Goal: Task Accomplishment & Management: Use online tool/utility

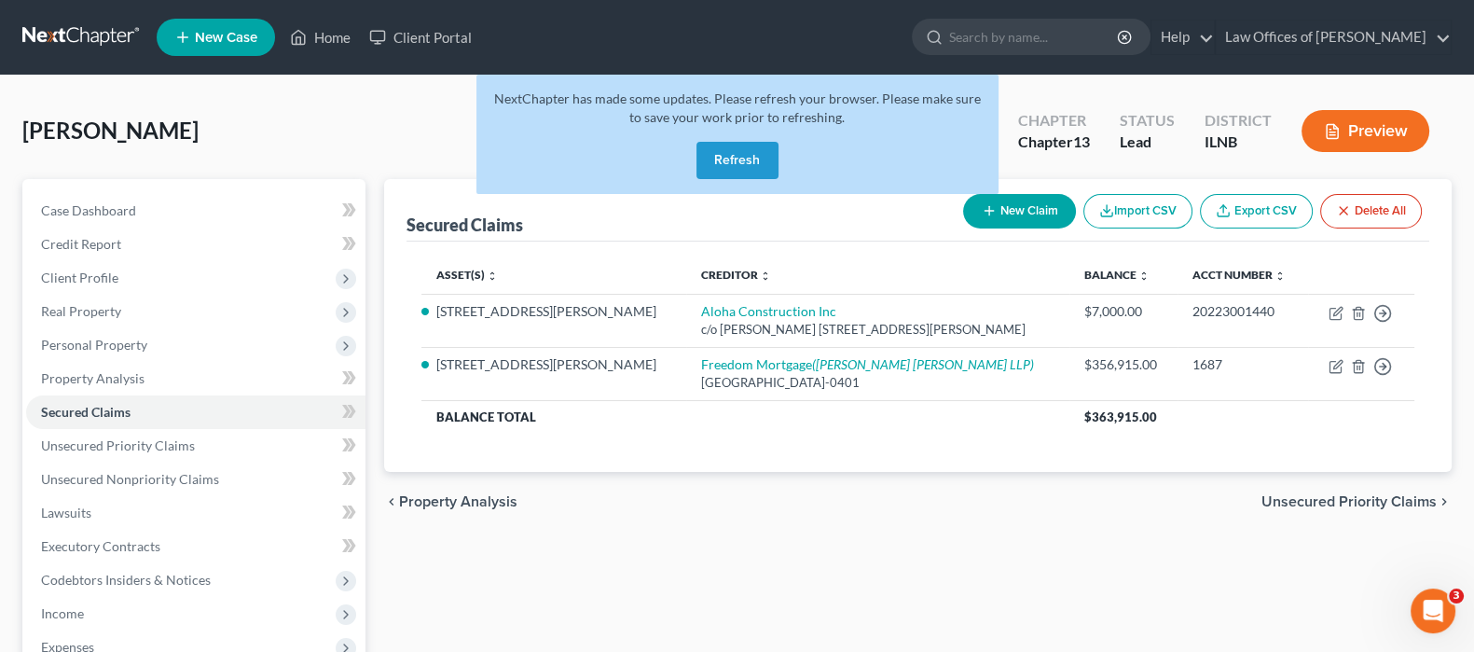
click at [722, 160] on button "Refresh" at bounding box center [737, 160] width 82 height 37
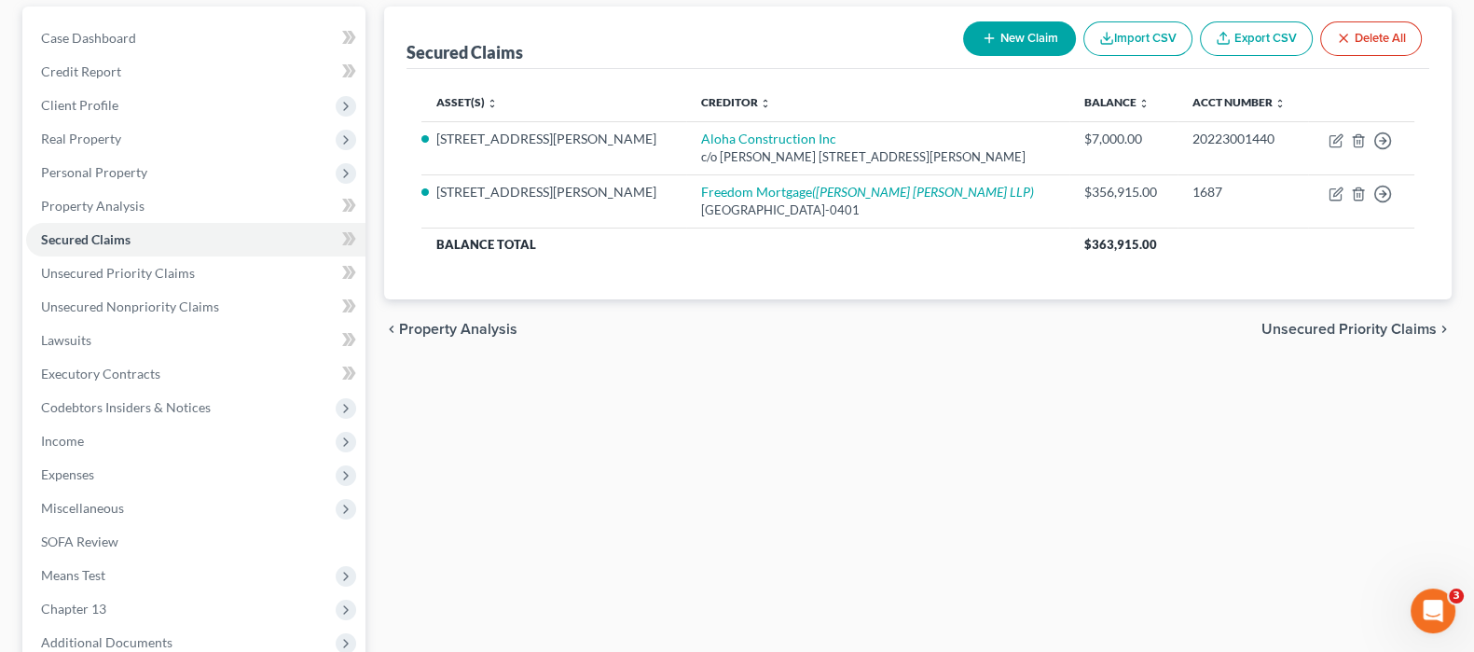
scroll to position [371, 0]
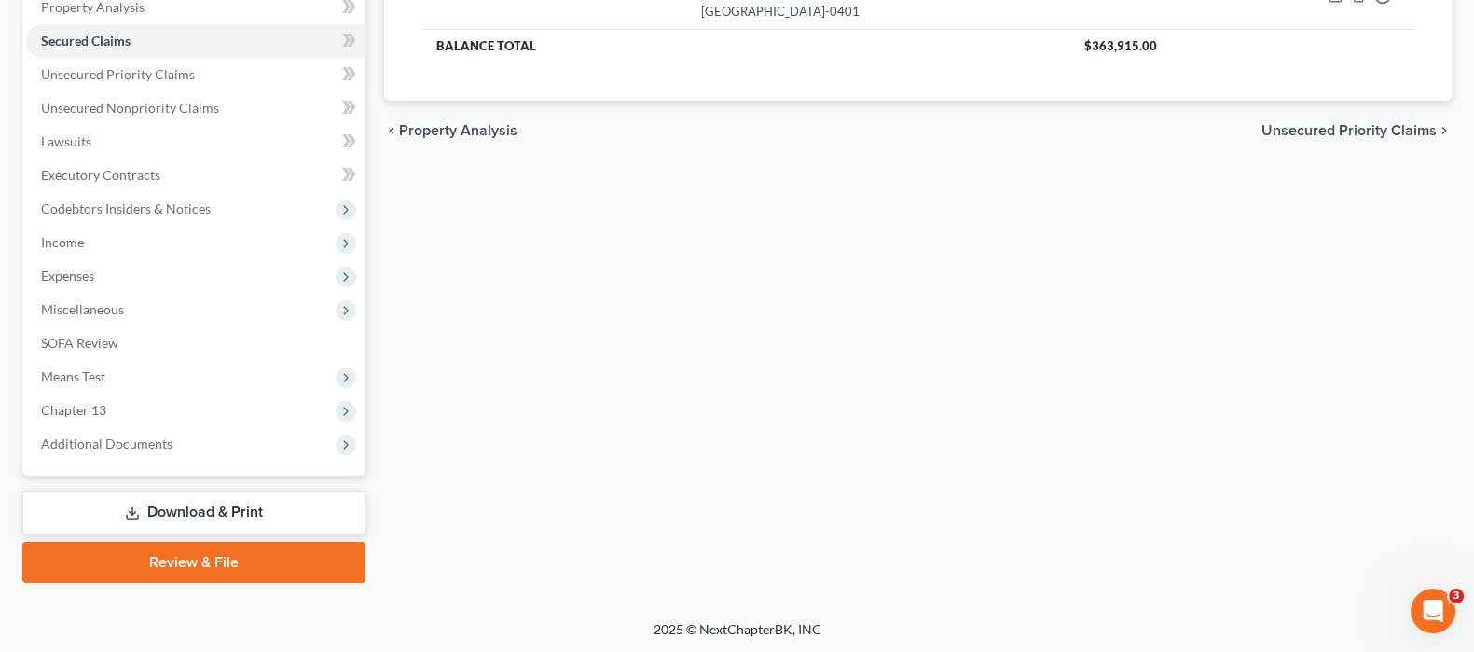
click at [217, 501] on link "Download & Print" at bounding box center [193, 512] width 343 height 44
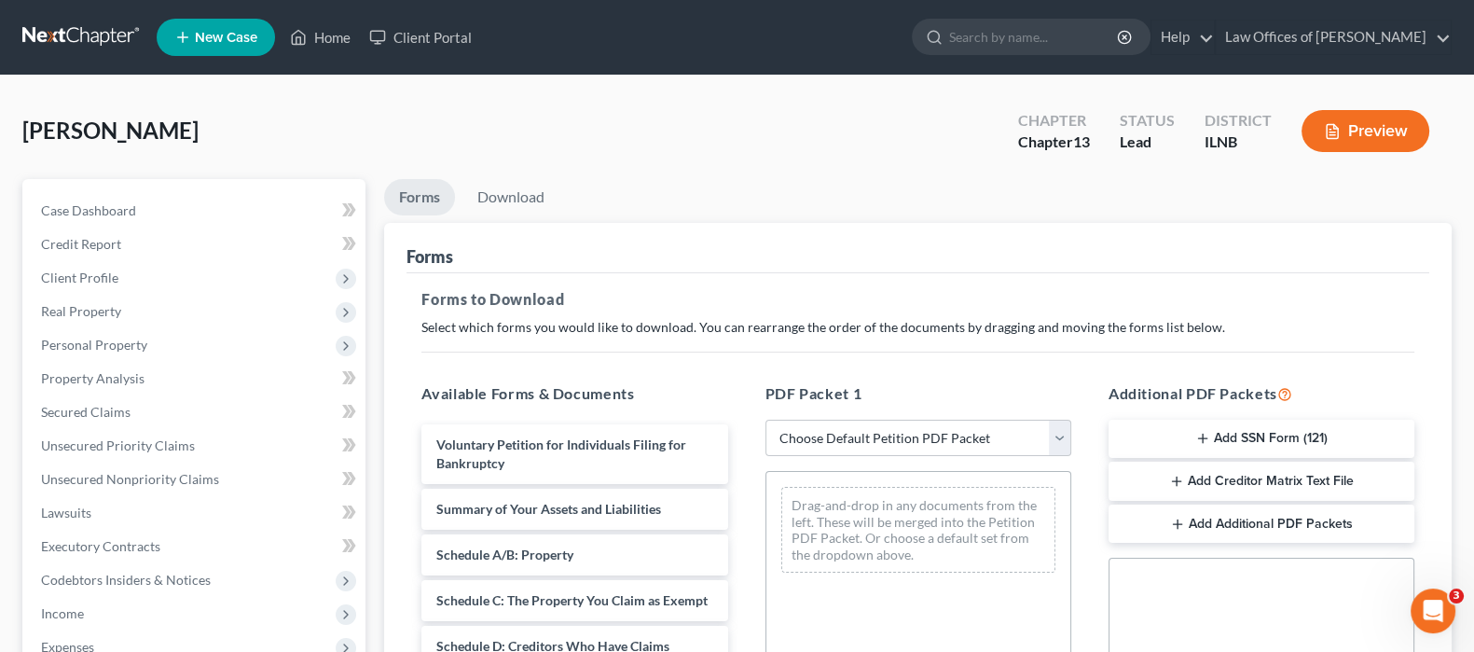
click at [973, 442] on select "Choose Default Petition PDF Packet Complete Bankruptcy Petition (all forms and …" at bounding box center [918, 437] width 306 height 37
select select "0"
click at [765, 419] on select "Choose Default Petition PDF Packet Complete Bankruptcy Petition (all forms and …" at bounding box center [918, 437] width 306 height 37
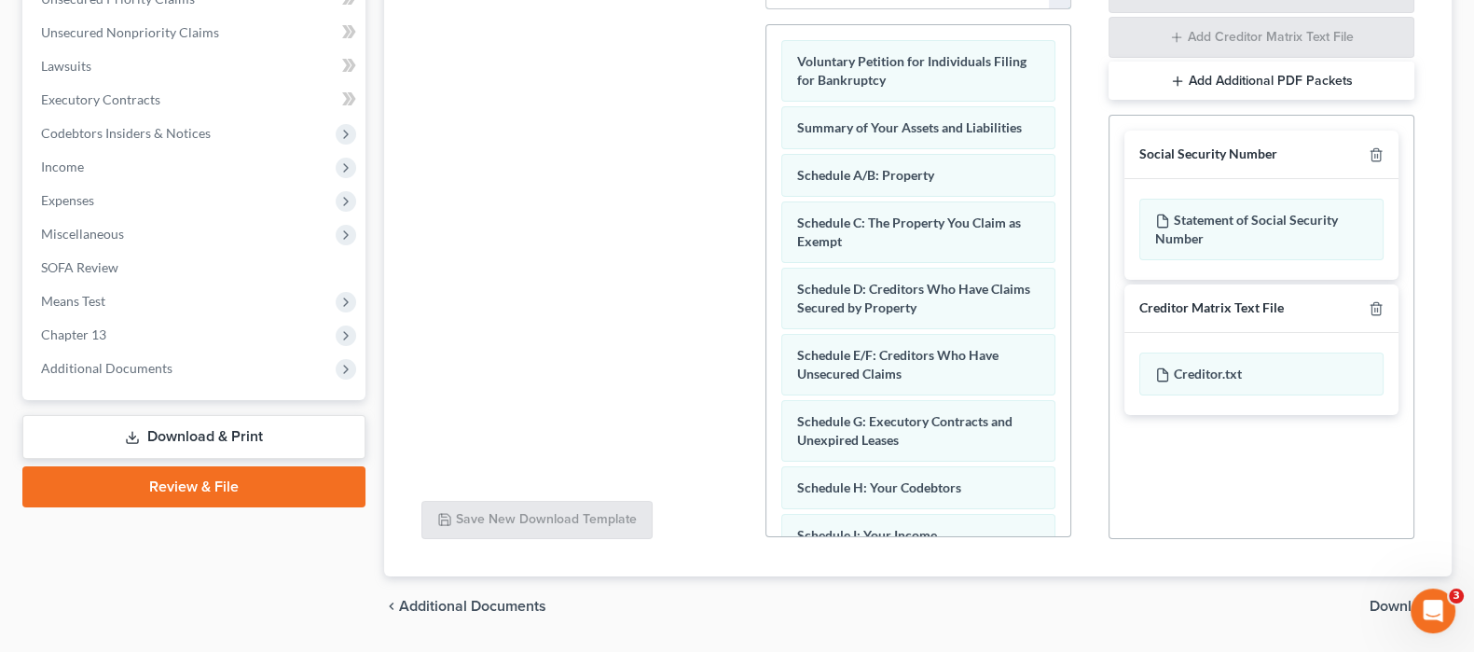
scroll to position [499, 0]
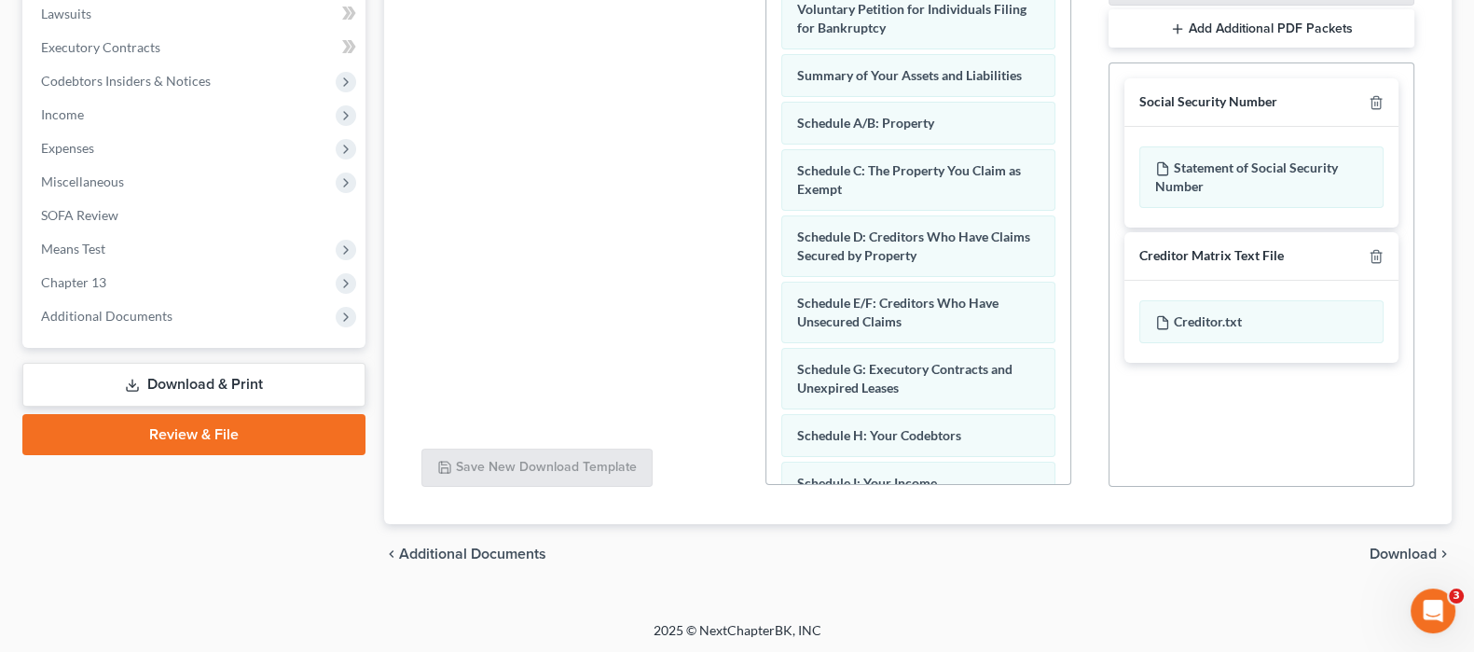
click at [1374, 550] on span "Download" at bounding box center [1402, 553] width 67 height 15
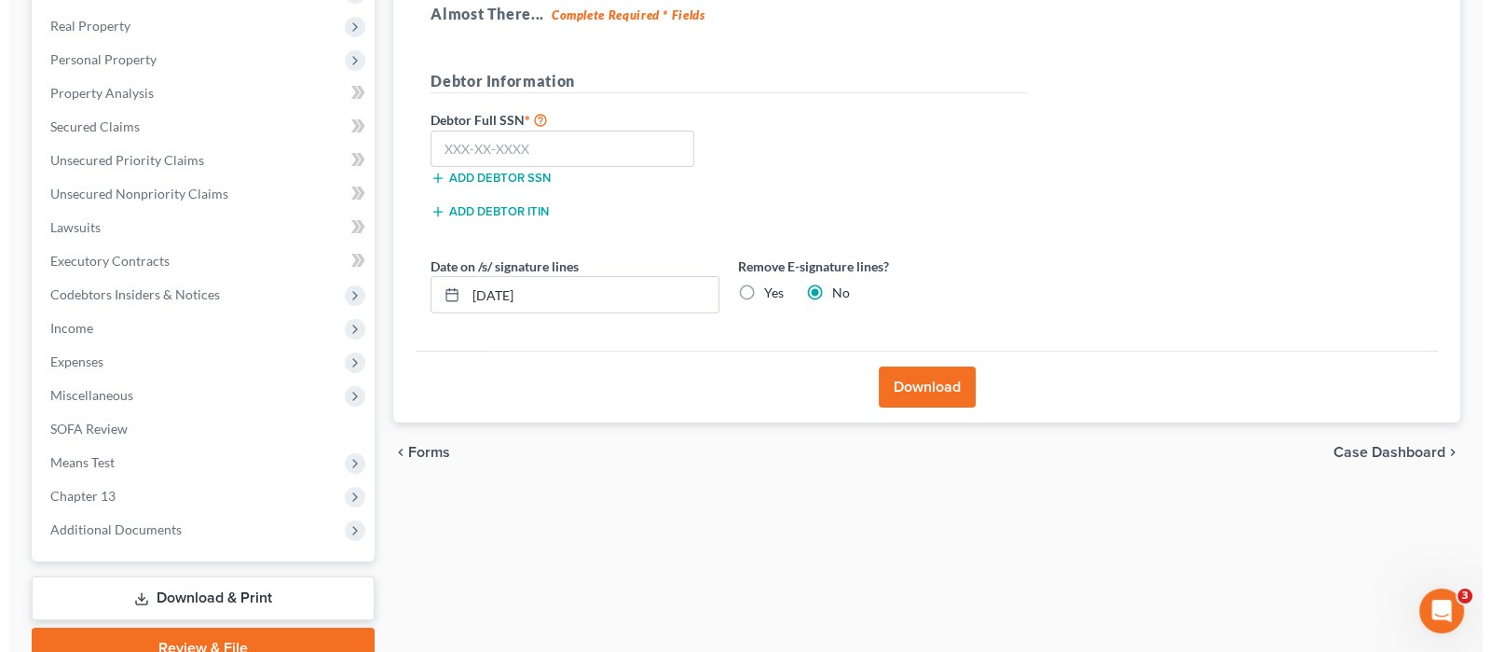
scroll to position [138, 0]
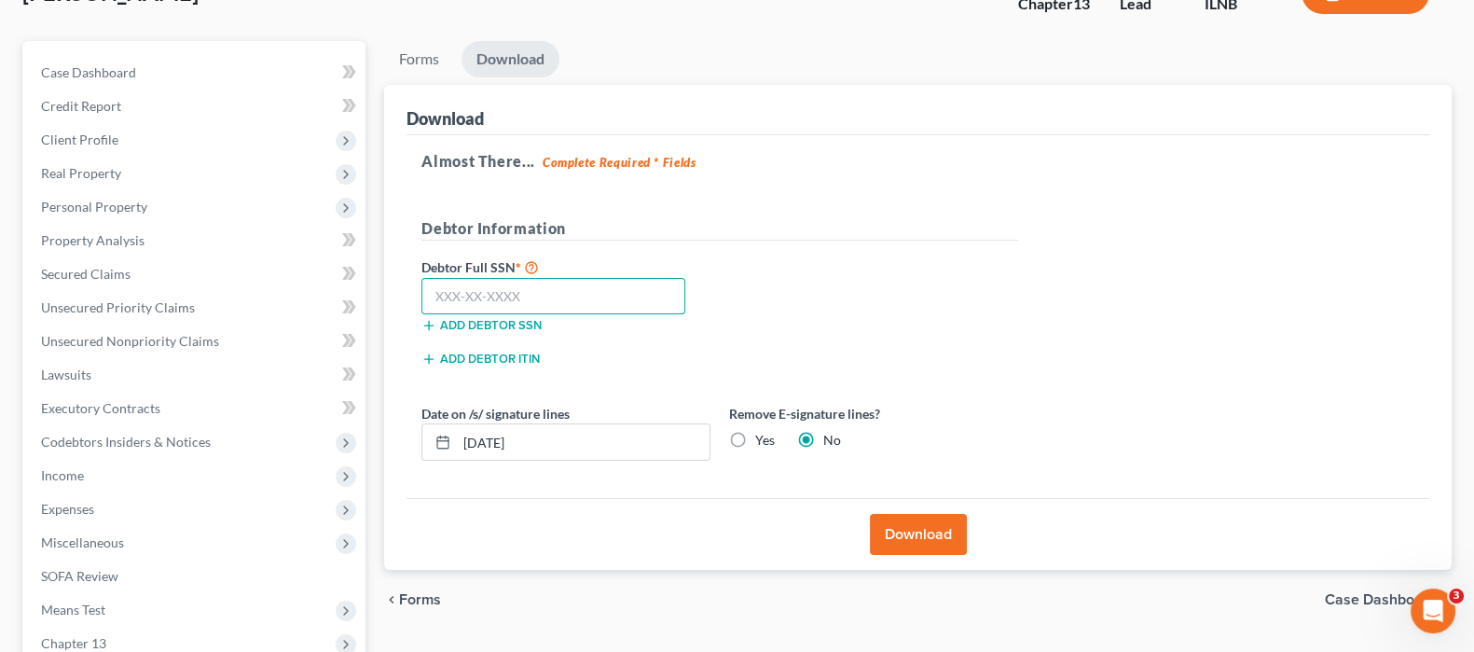
click at [559, 288] on input "text" at bounding box center [553, 296] width 264 height 37
paste input "343-74-9775"
type input "343-74-9775"
click at [932, 534] on button "Download" at bounding box center [918, 534] width 97 height 41
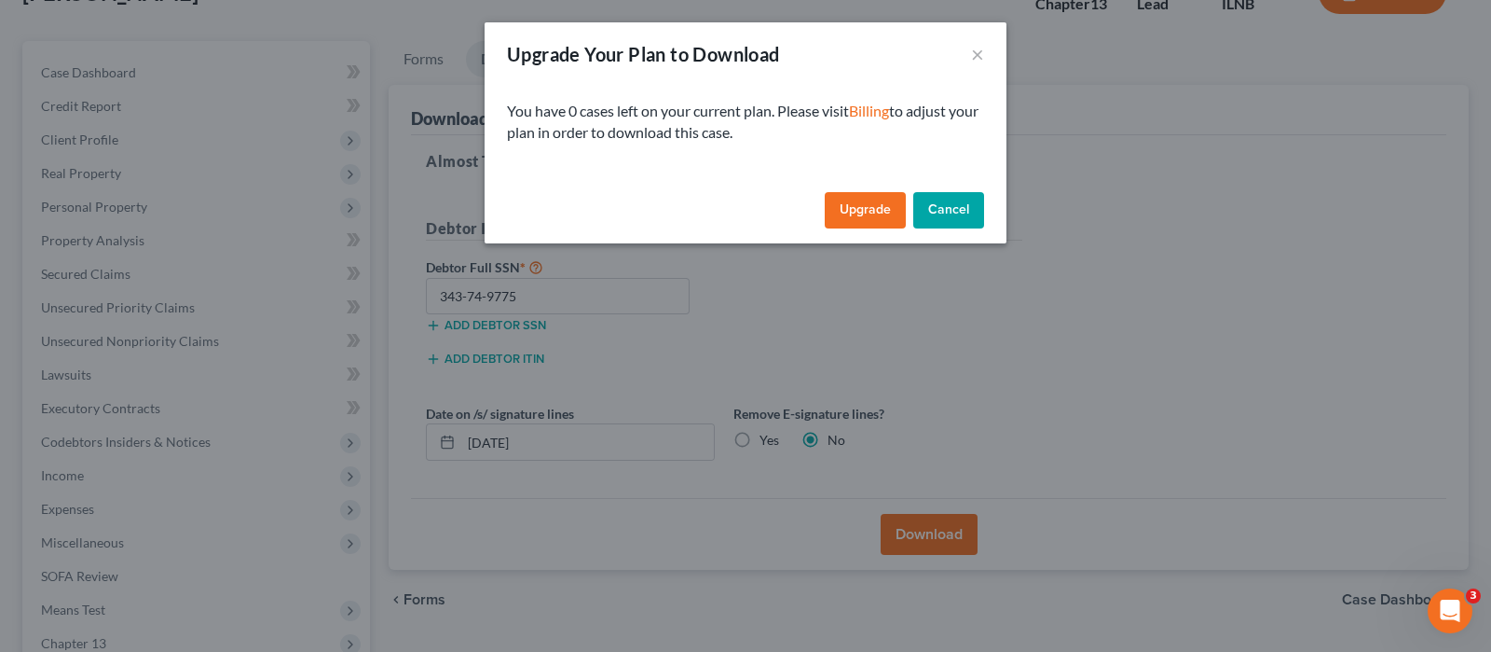
click at [871, 211] on link "Upgrade" at bounding box center [865, 210] width 81 height 37
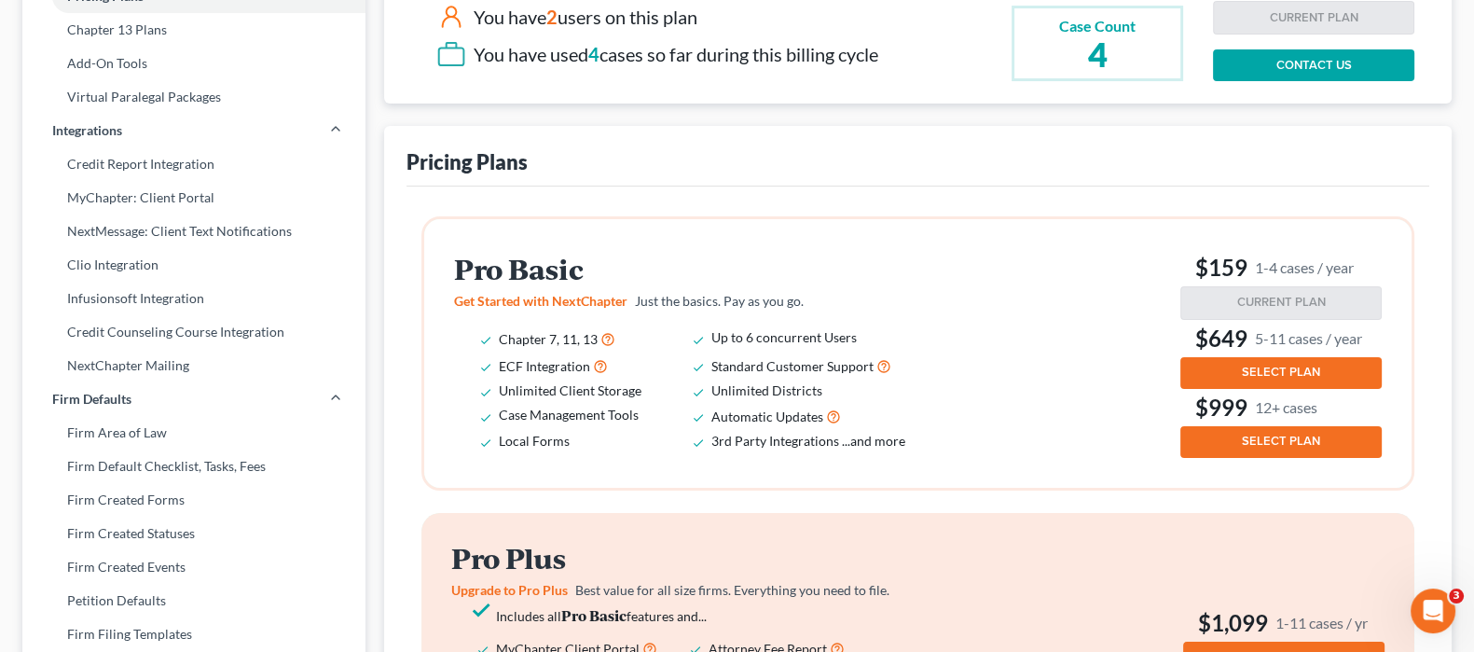
scroll to position [350, 0]
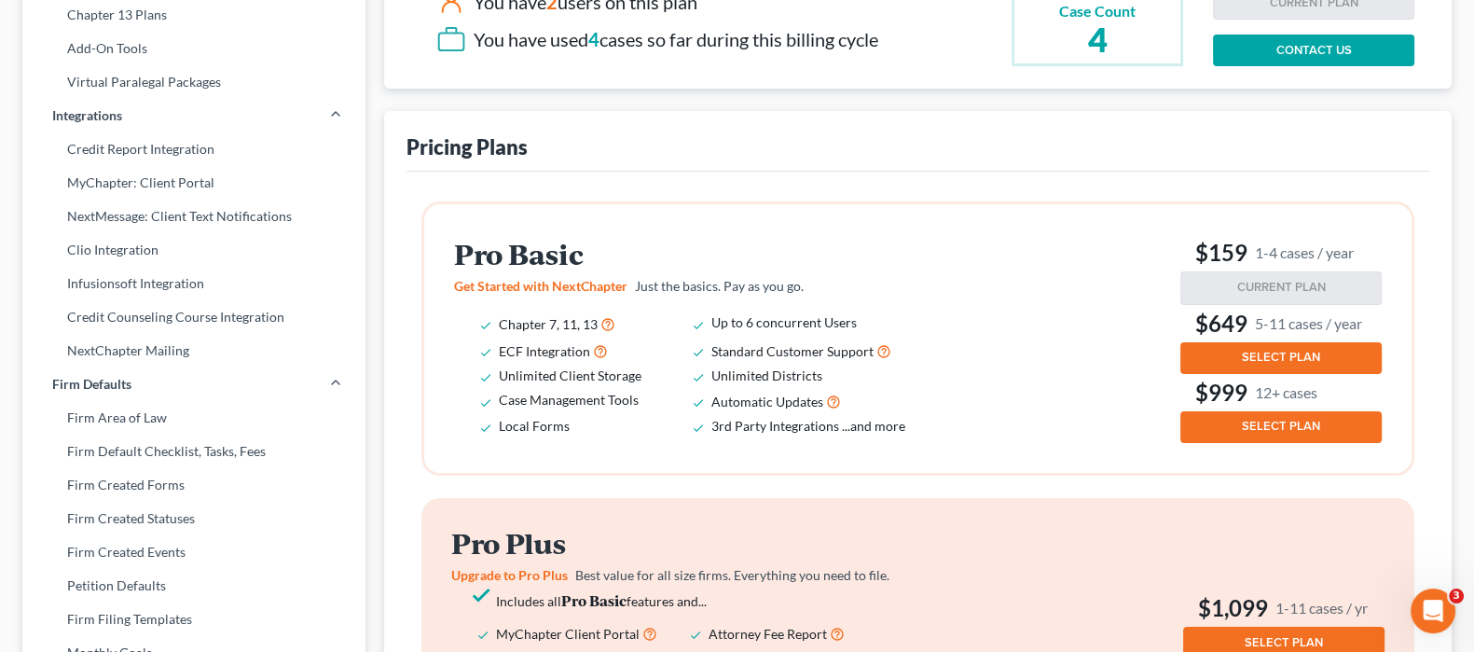
click at [1301, 356] on span "SELECT PLAN" at bounding box center [1280, 357] width 78 height 15
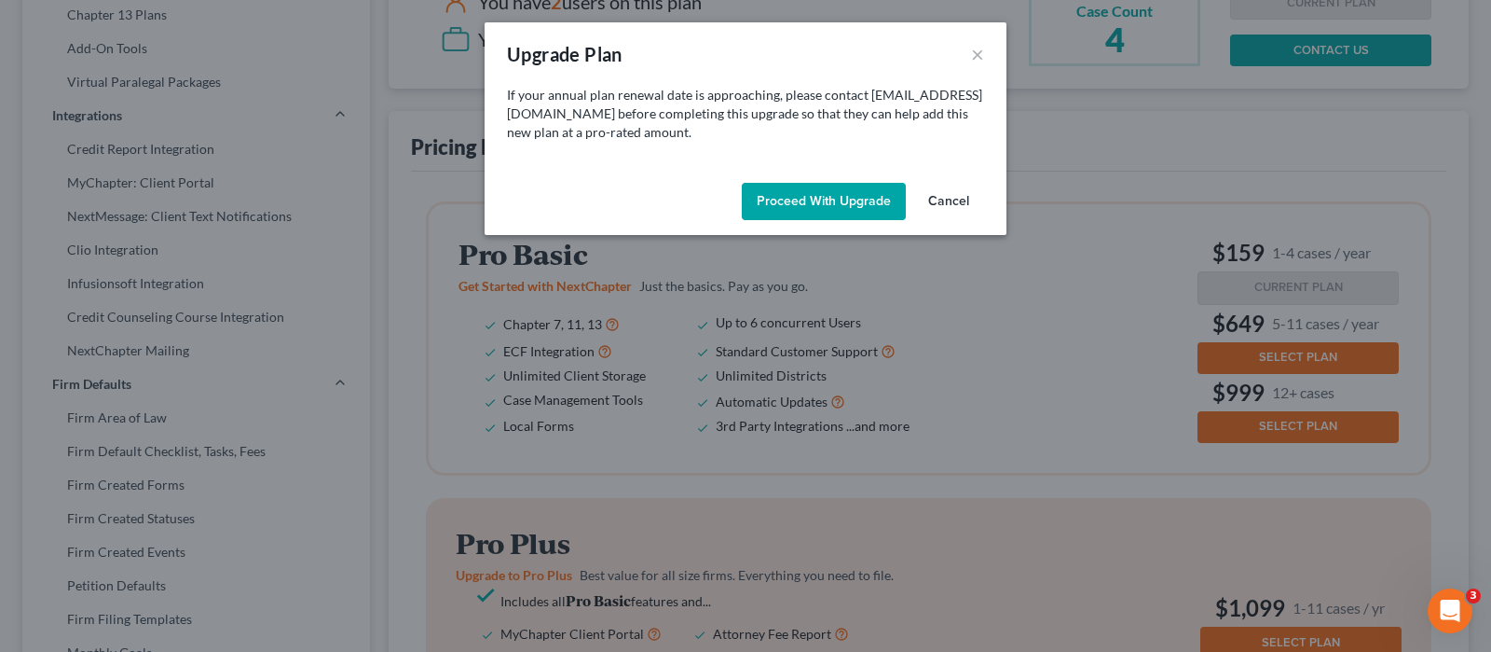
click at [841, 202] on button "Proceed with Upgrade" at bounding box center [824, 201] width 164 height 37
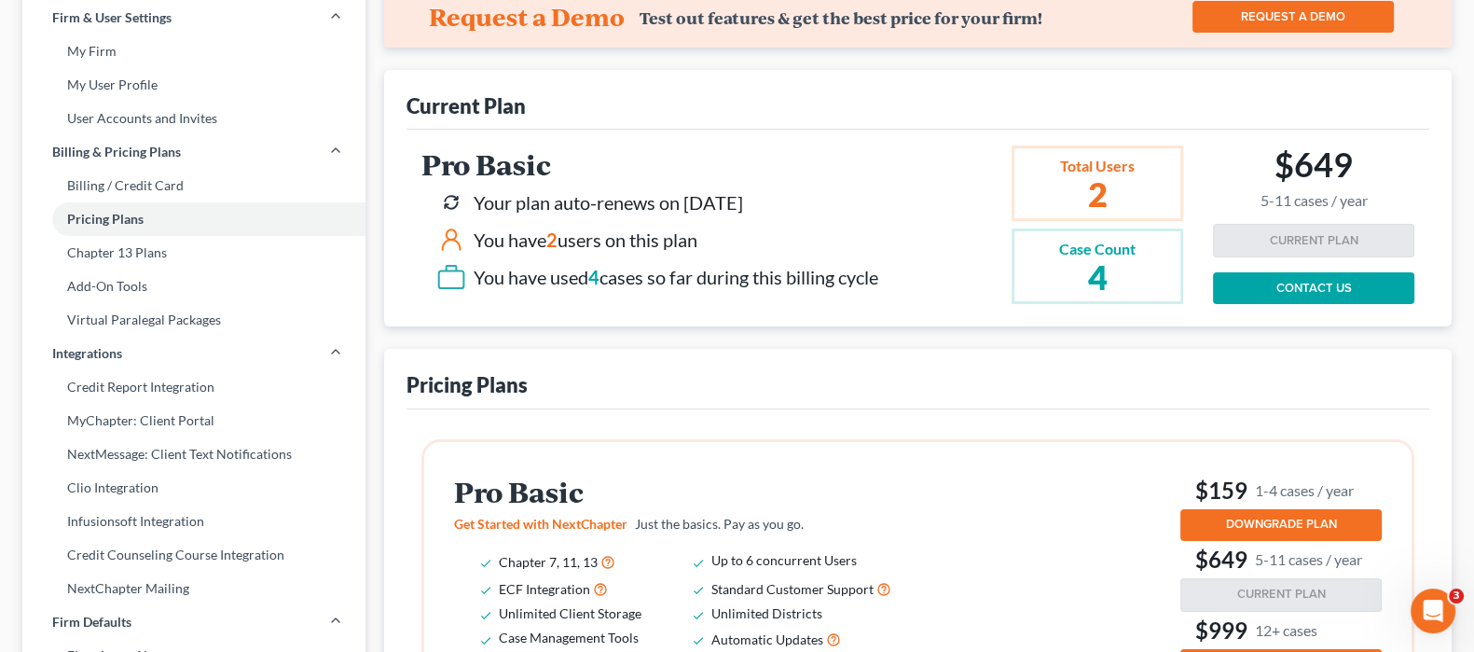
scroll to position [0, 0]
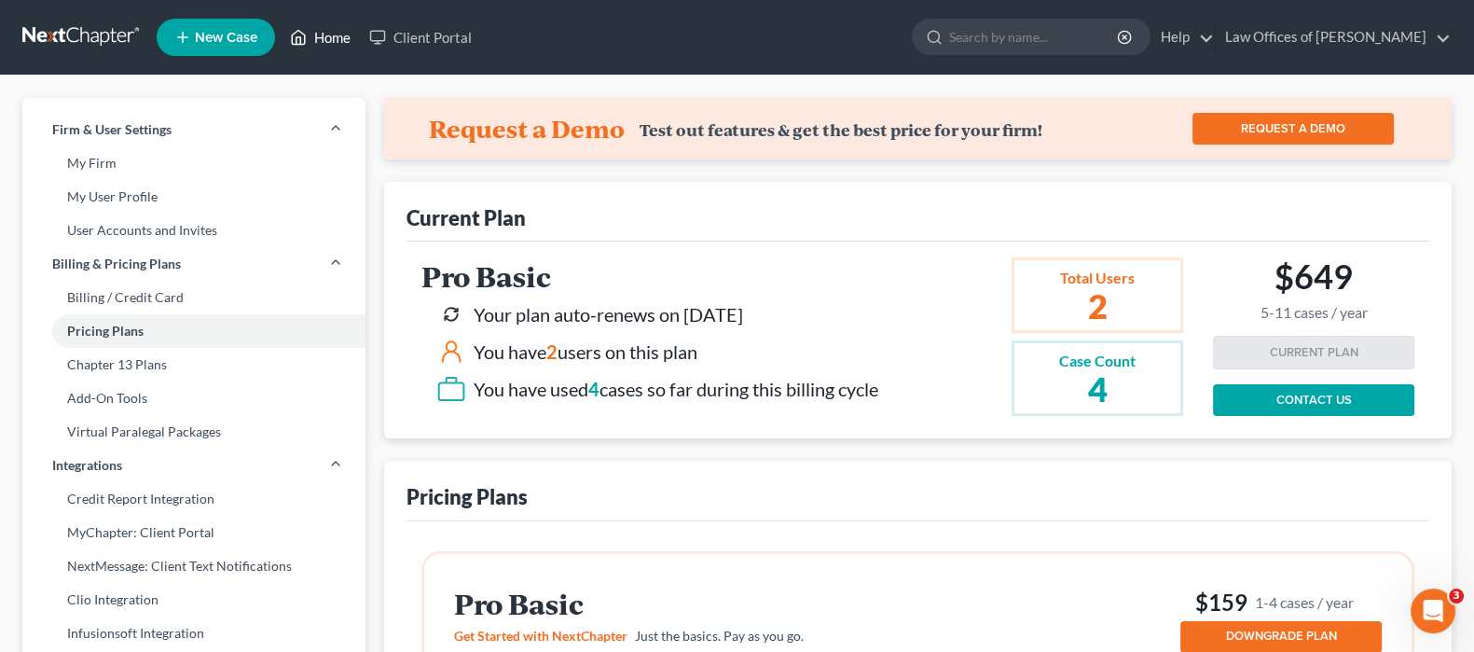
click at [318, 36] on link "Home" at bounding box center [320, 38] width 79 height 34
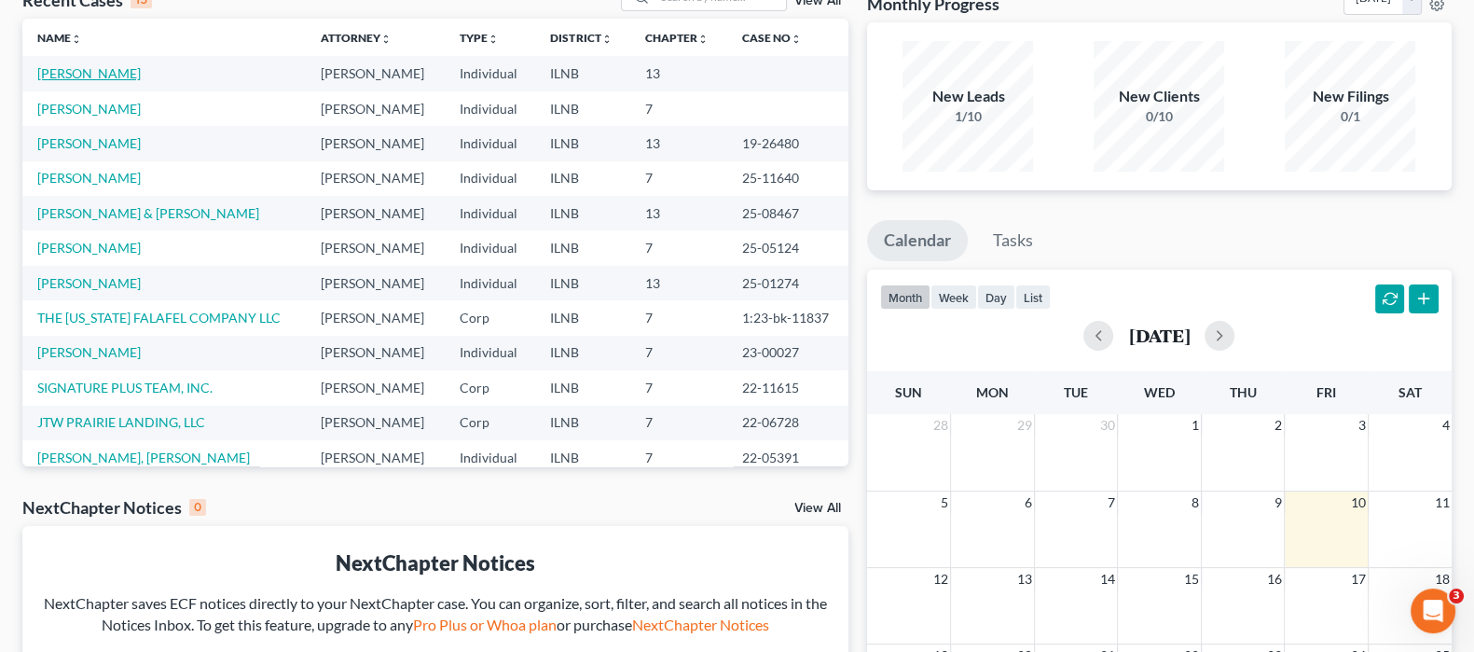
click at [89, 67] on link "[PERSON_NAME]" at bounding box center [88, 73] width 103 height 16
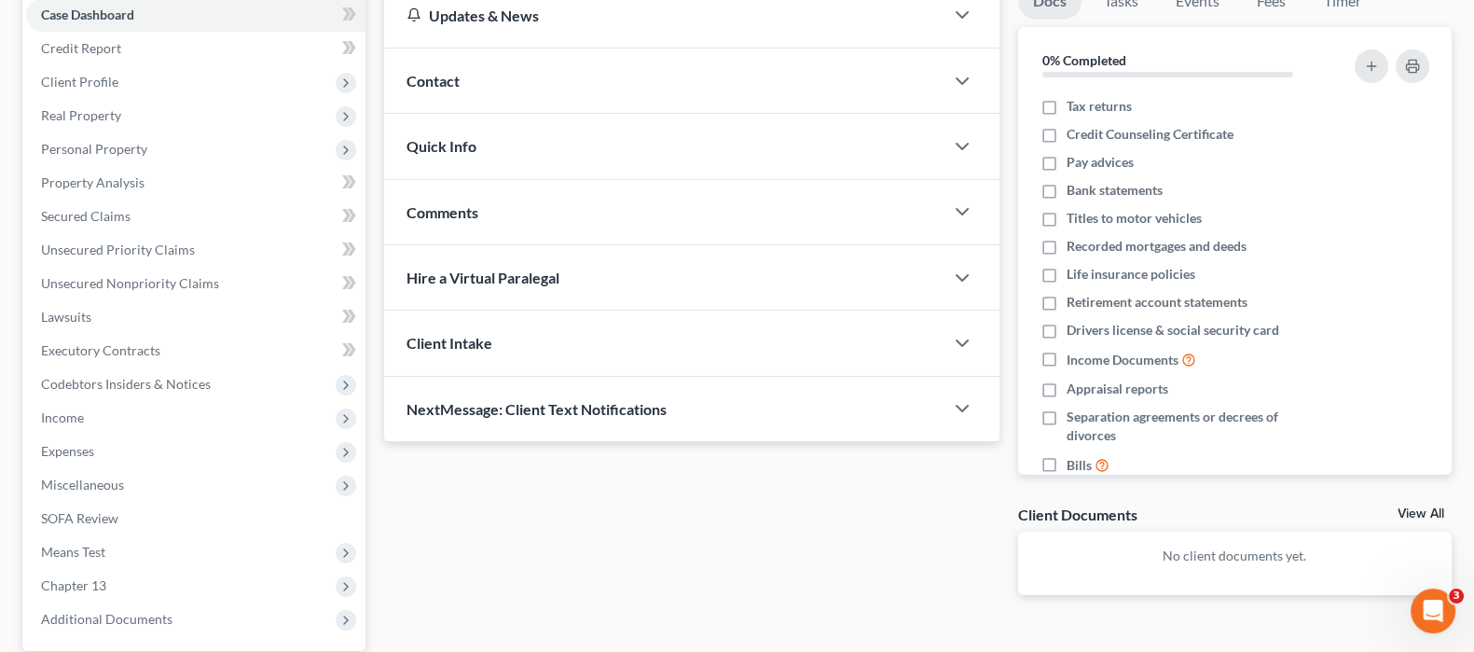
scroll to position [371, 0]
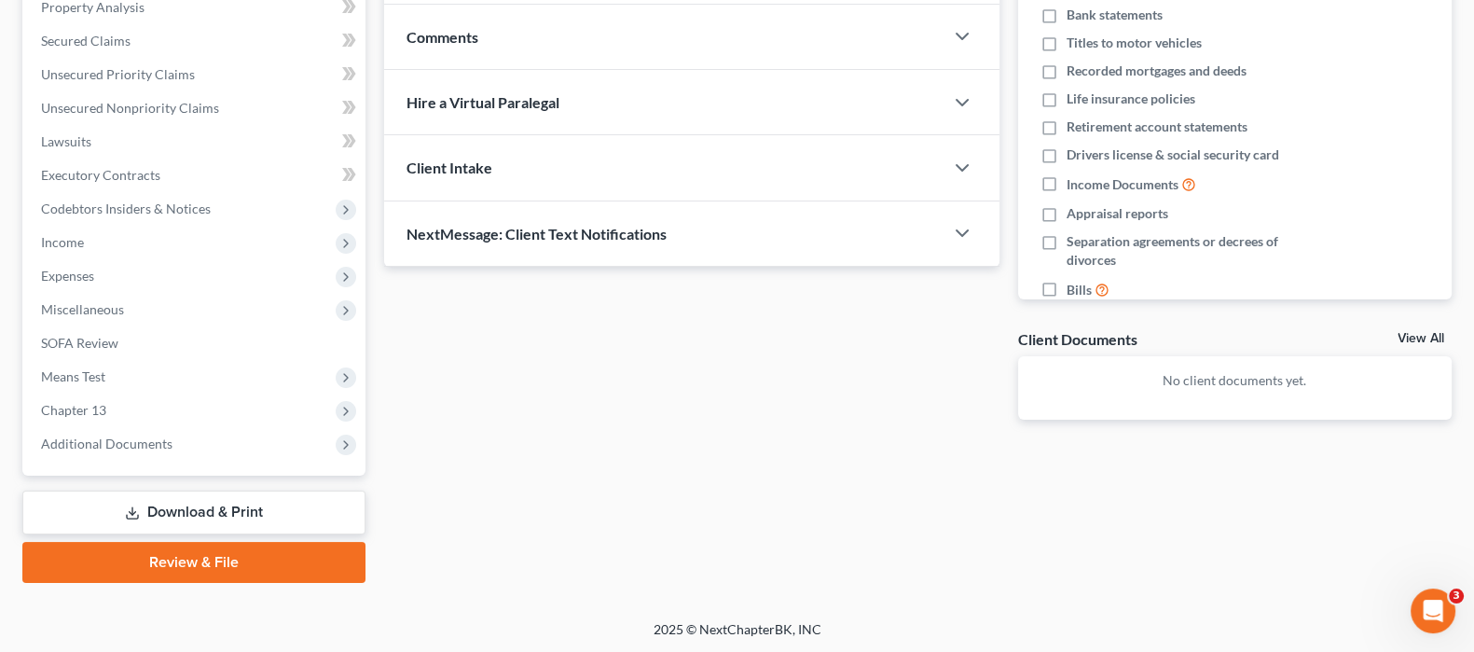
click at [230, 514] on link "Download & Print" at bounding box center [193, 512] width 343 height 44
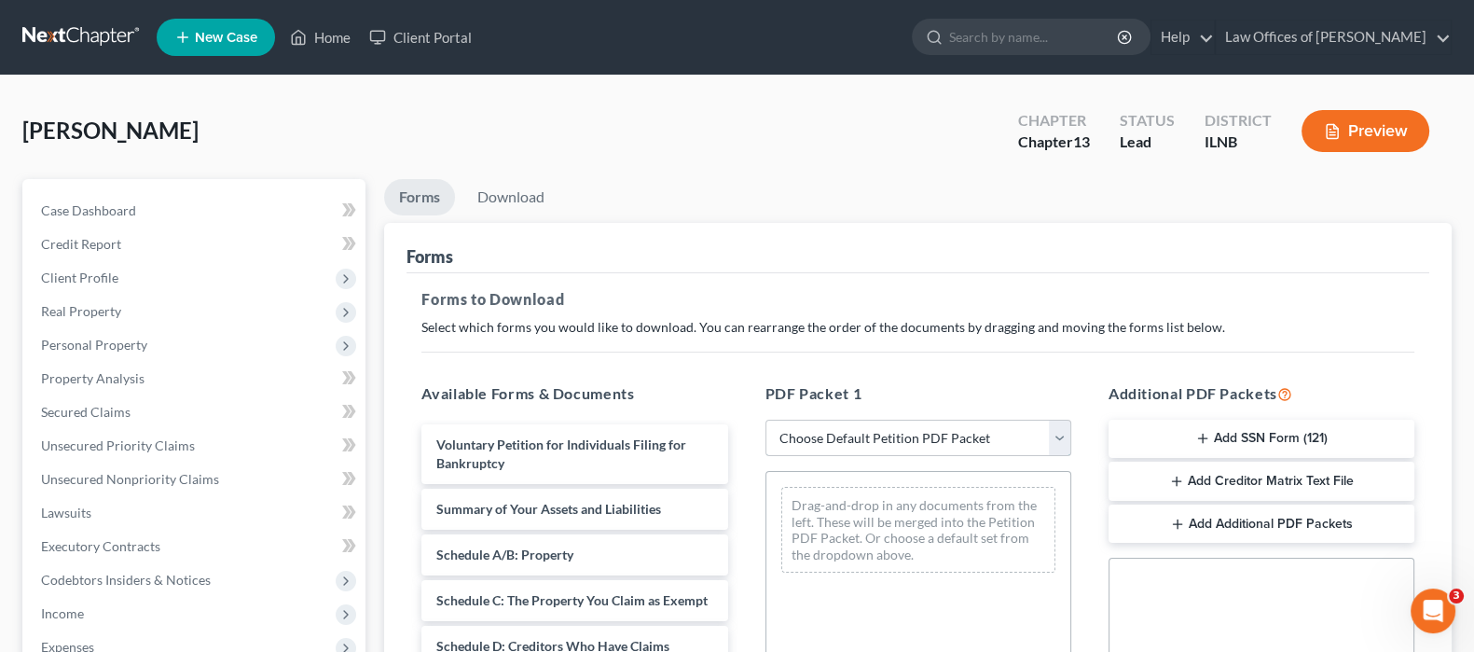
click at [861, 443] on select "Choose Default Petition PDF Packet Complete Bankruptcy Petition (all forms and …" at bounding box center [918, 437] width 306 height 37
select select "0"
click at [765, 419] on select "Choose Default Petition PDF Packet Complete Bankruptcy Petition (all forms and …" at bounding box center [918, 437] width 306 height 37
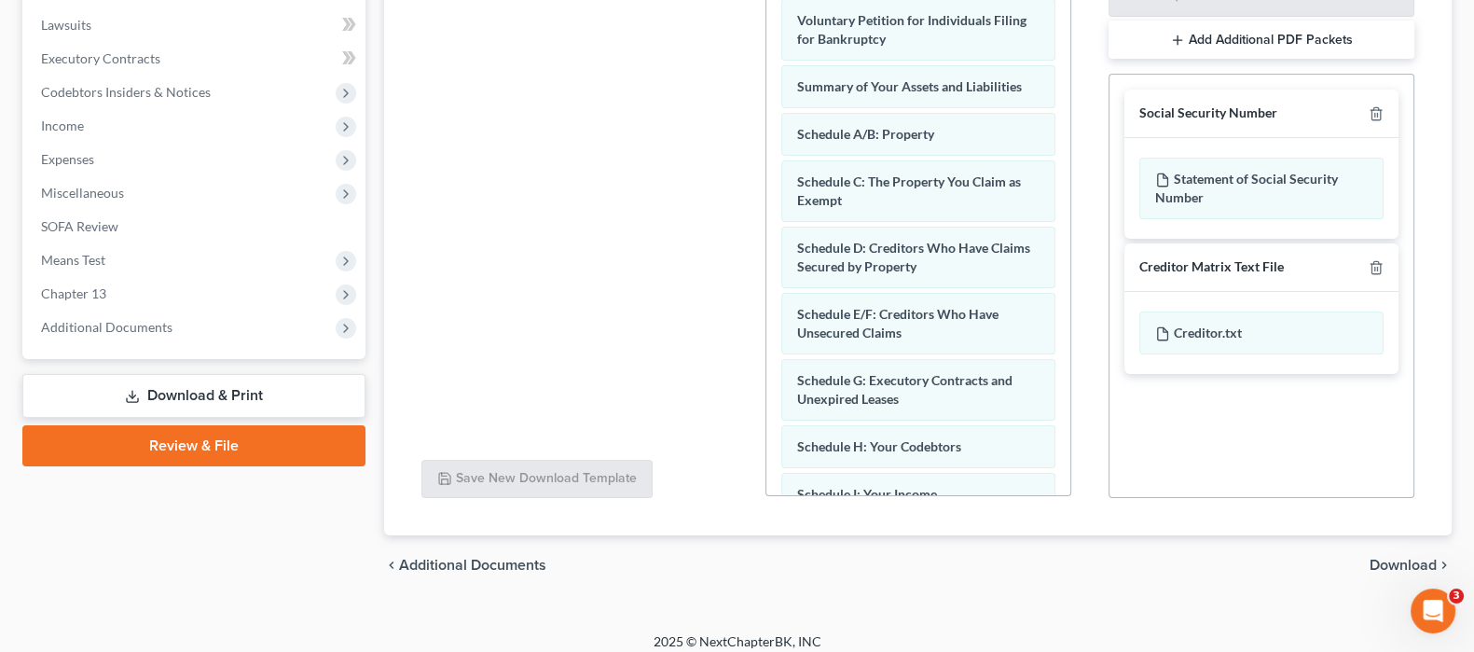
scroll to position [499, 0]
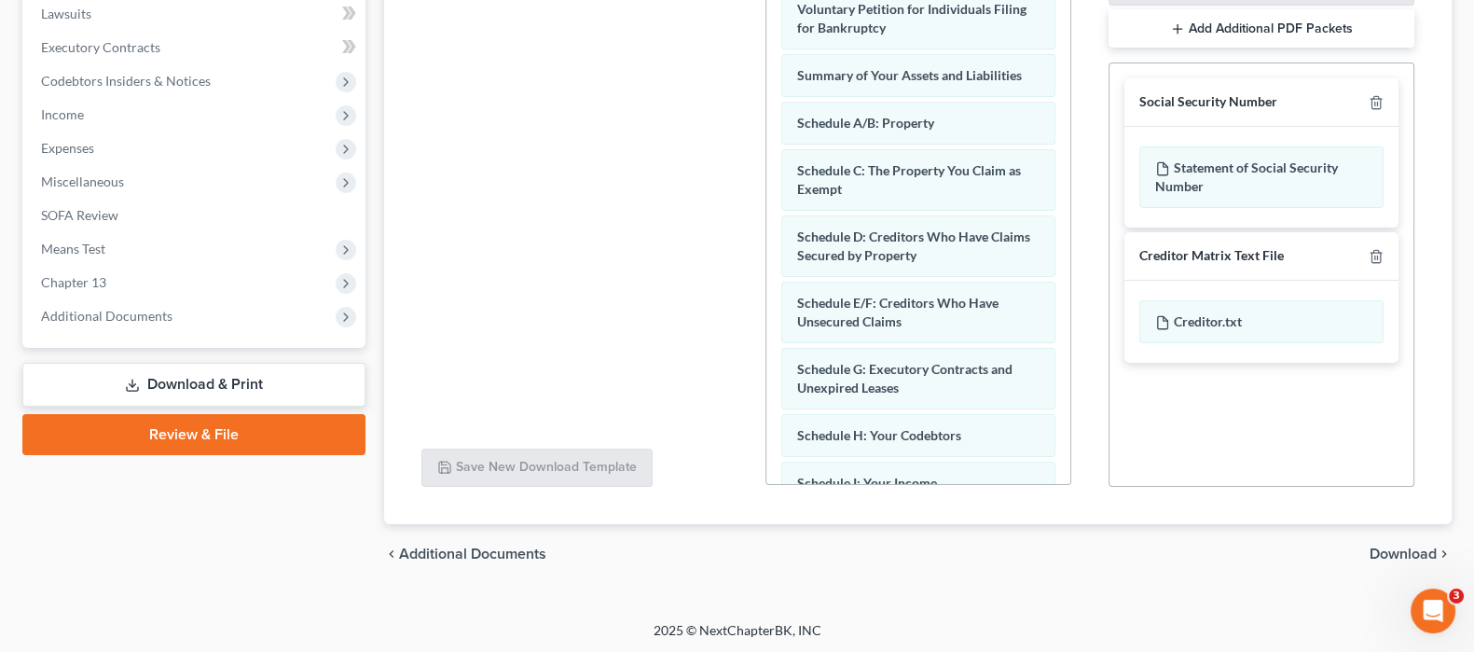
click at [1395, 553] on span "Download" at bounding box center [1402, 553] width 67 height 15
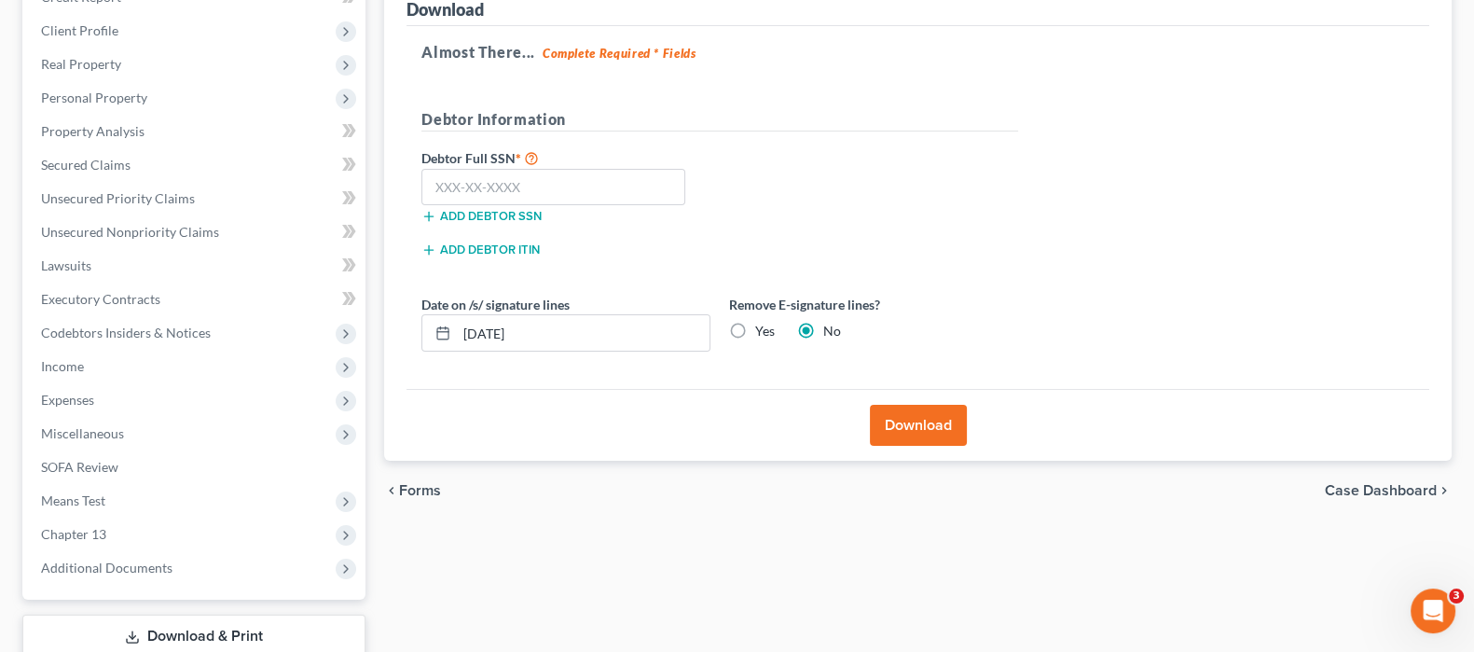
scroll to position [0, 0]
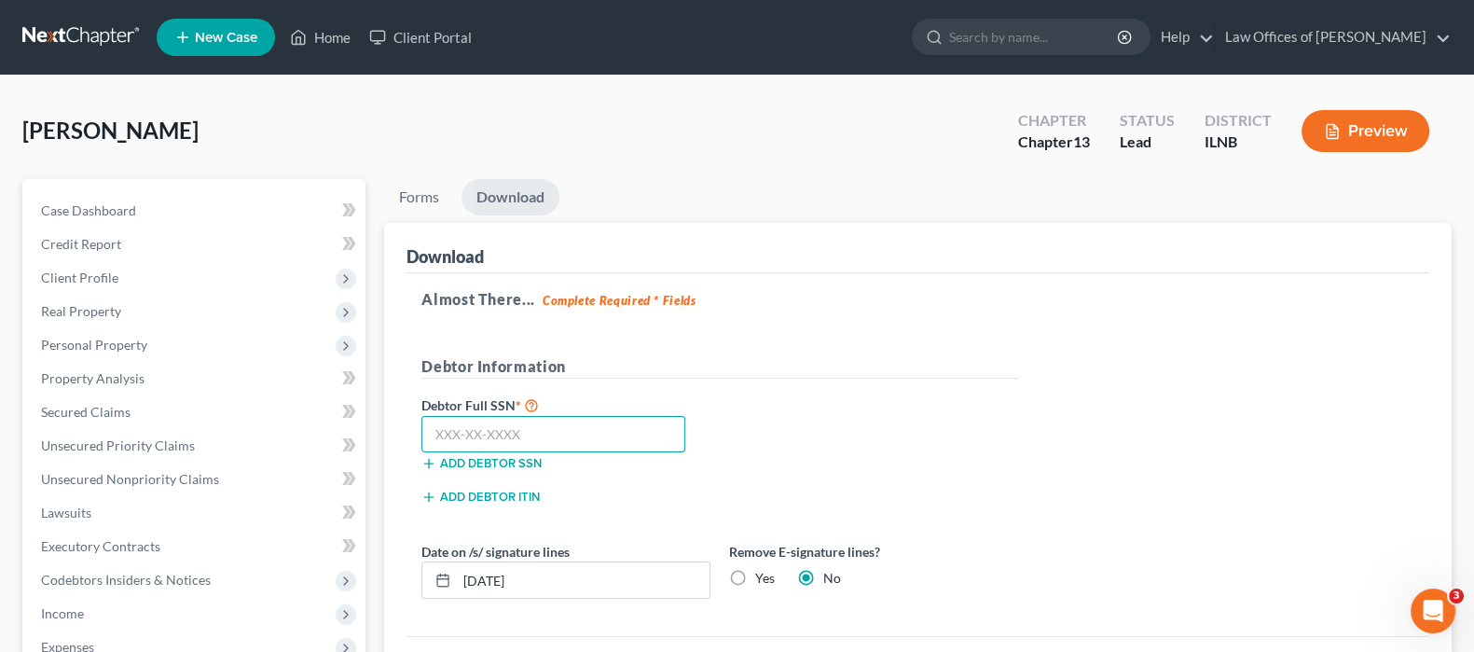
click at [475, 442] on input "text" at bounding box center [553, 434] width 264 height 37
paste input "343-74-9775"
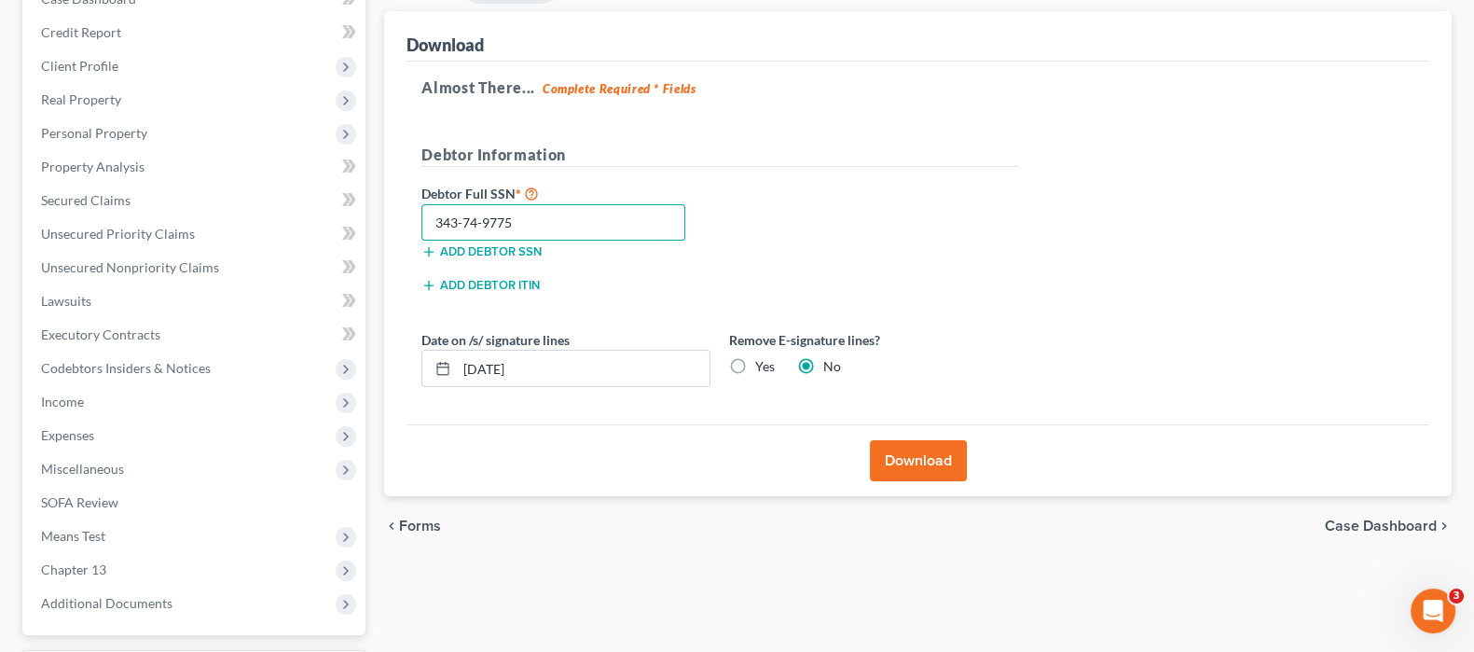
scroll to position [232, 0]
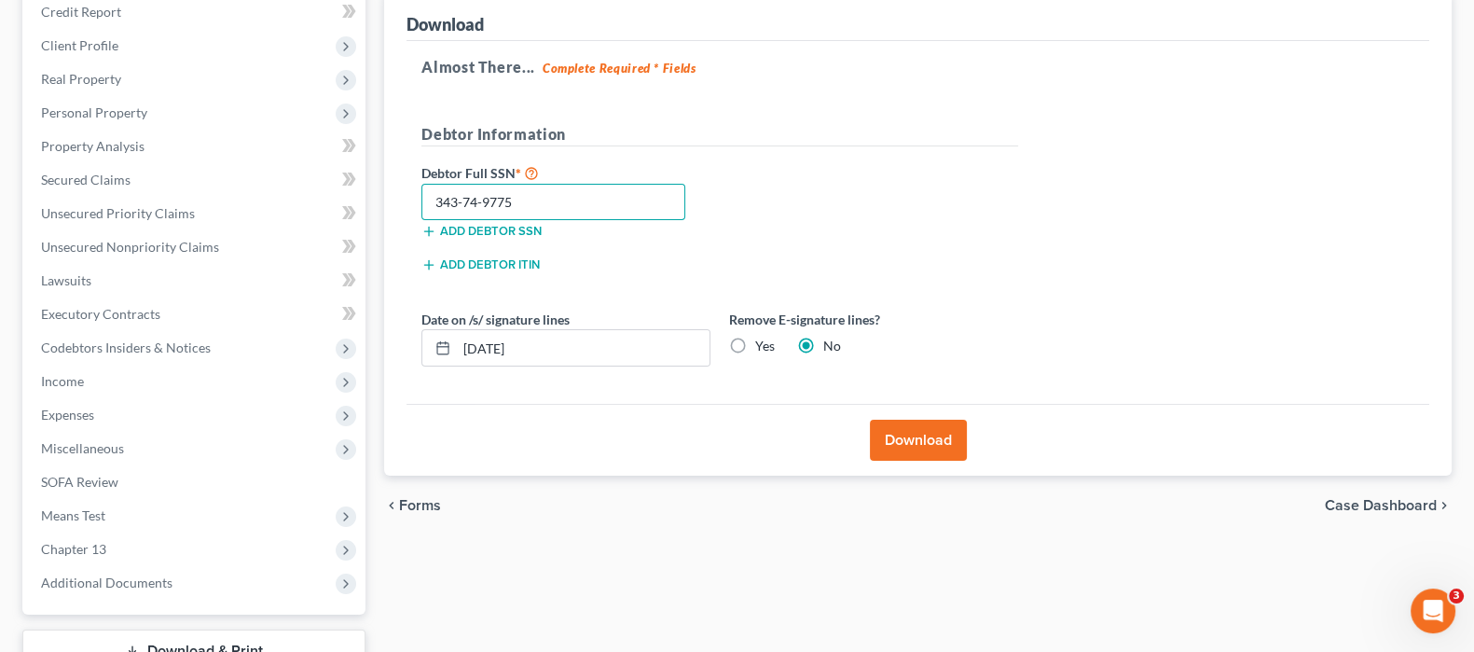
type input "343-74-9775"
click at [904, 439] on button "Download" at bounding box center [918, 439] width 97 height 41
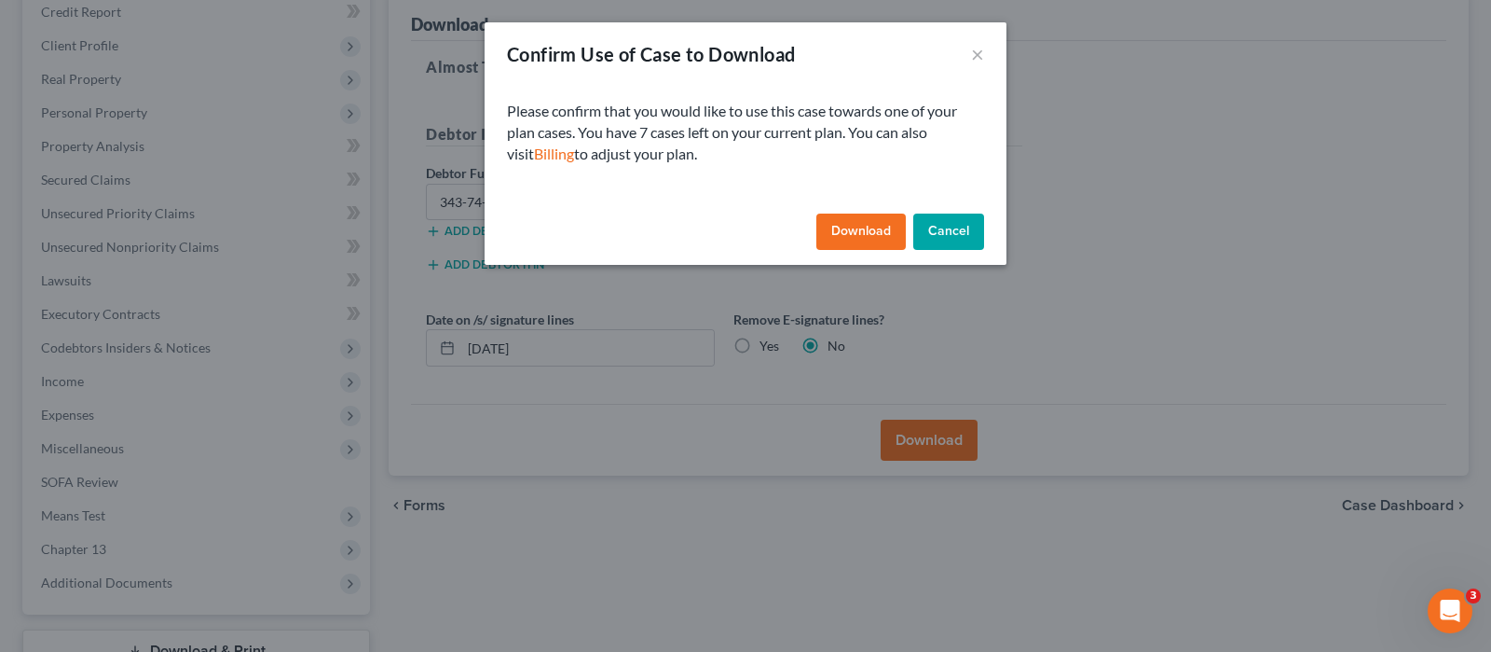
click at [872, 240] on button "Download" at bounding box center [860, 231] width 89 height 37
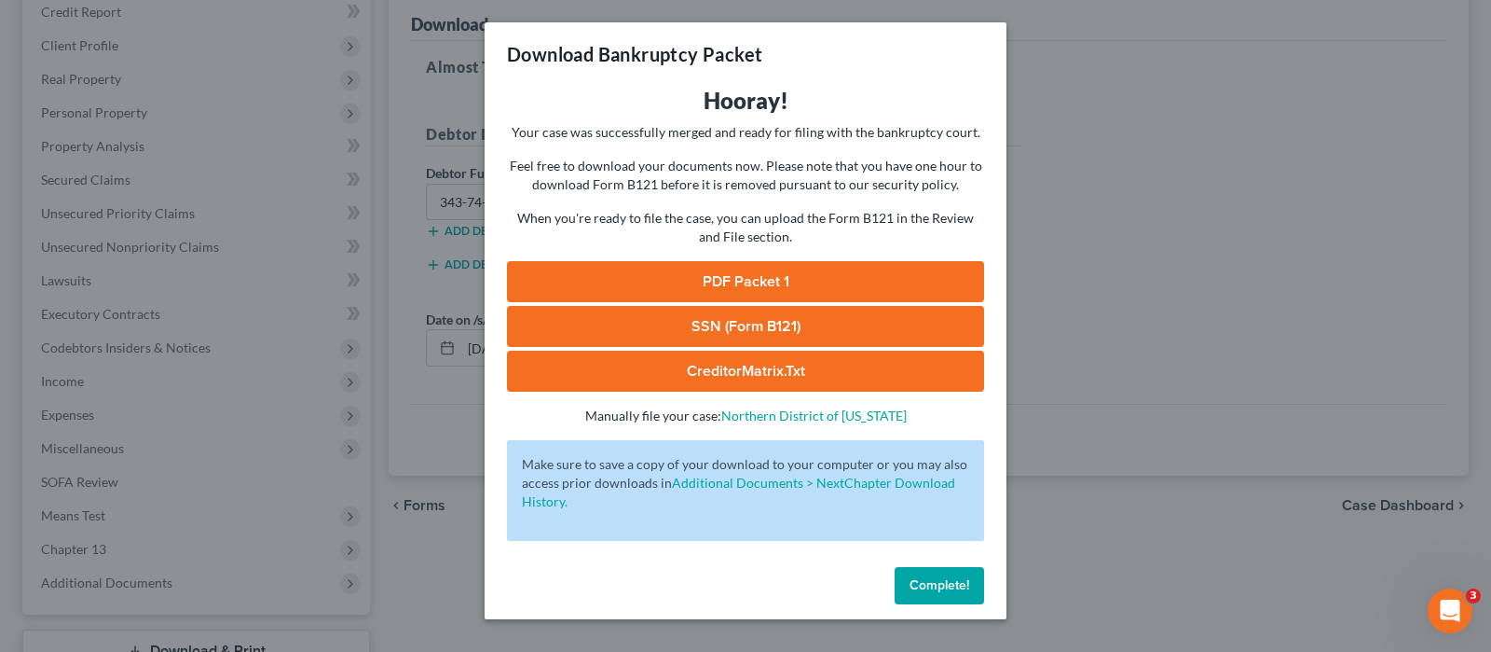
click at [757, 275] on link "PDF Packet 1" at bounding box center [745, 281] width 477 height 41
click at [753, 374] on link "CreditorMatrix.txt" at bounding box center [745, 370] width 477 height 41
drag, startPoint x: 958, startPoint y: 592, endPoint x: 961, endPoint y: 562, distance: 30.0
click at [957, 593] on button "Complete!" at bounding box center [939, 585] width 89 height 37
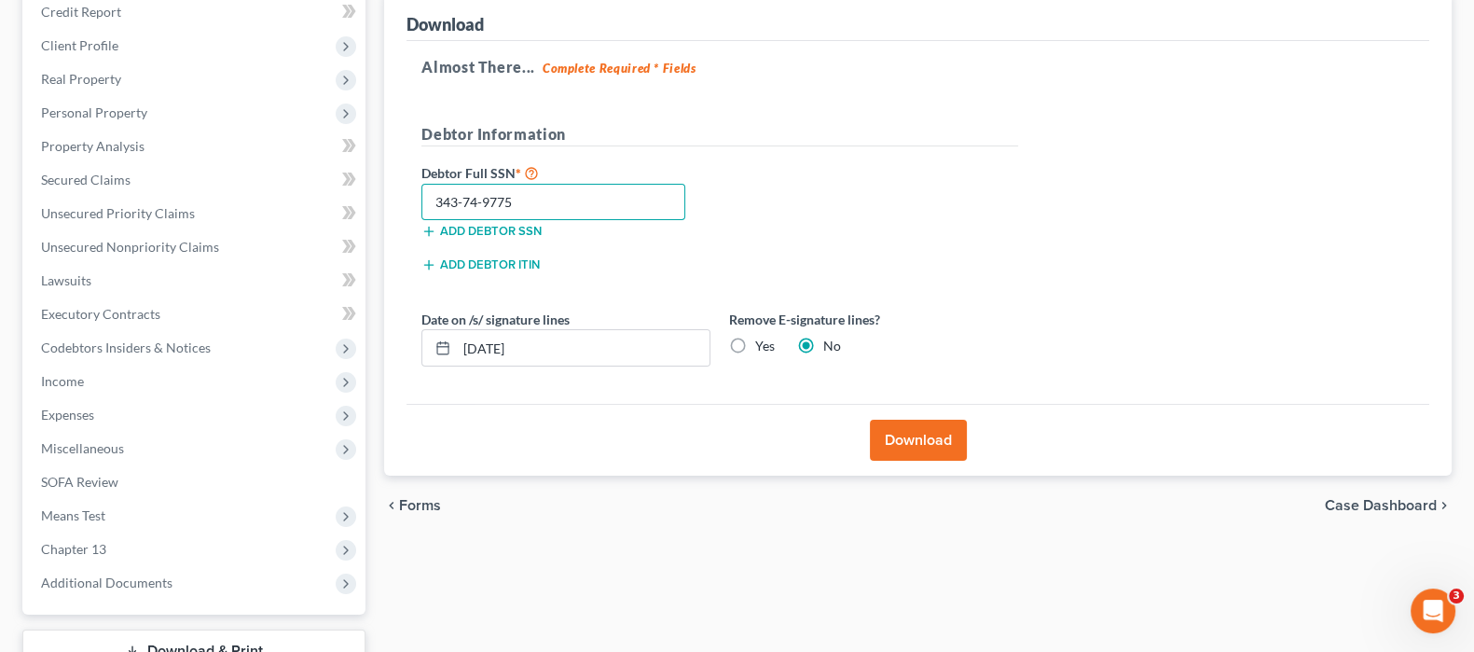
drag, startPoint x: 560, startPoint y: 199, endPoint x: 415, endPoint y: 200, distance: 145.4
click at [415, 200] on div "343-74-9775" at bounding box center [553, 202] width 282 height 37
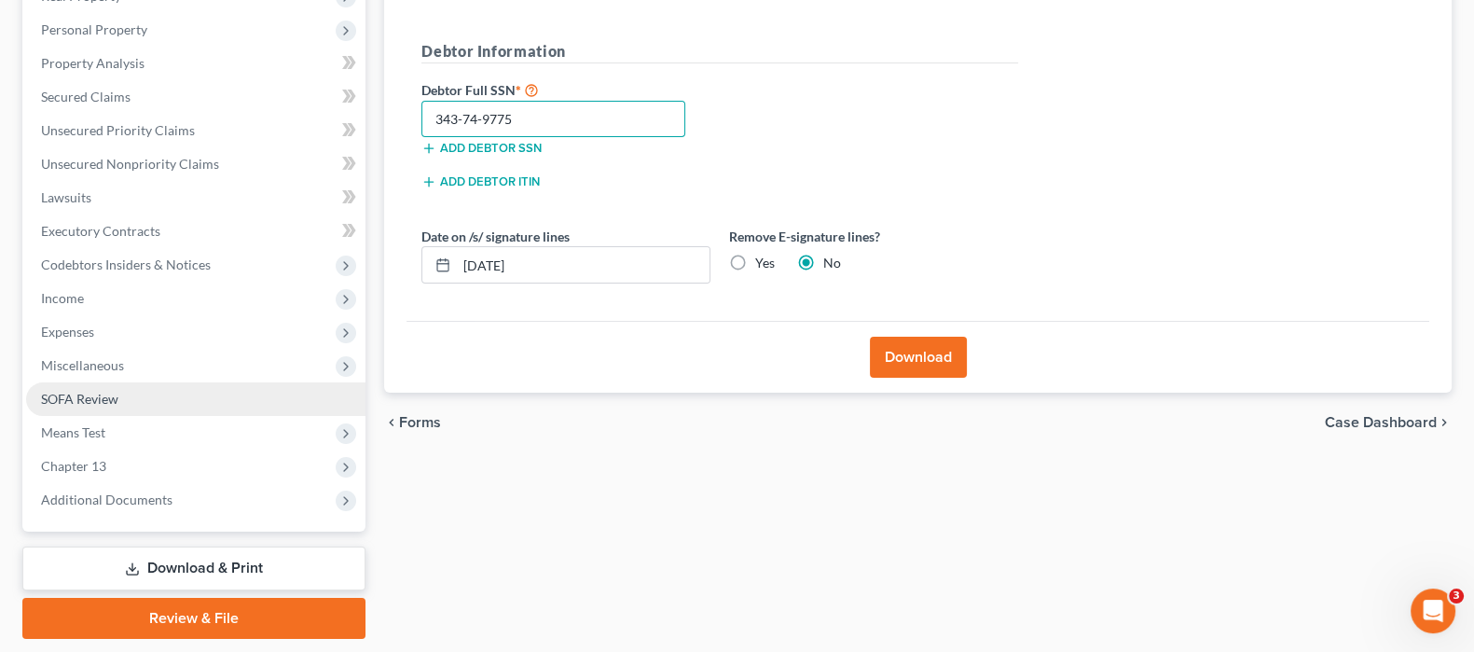
scroll to position [350, 0]
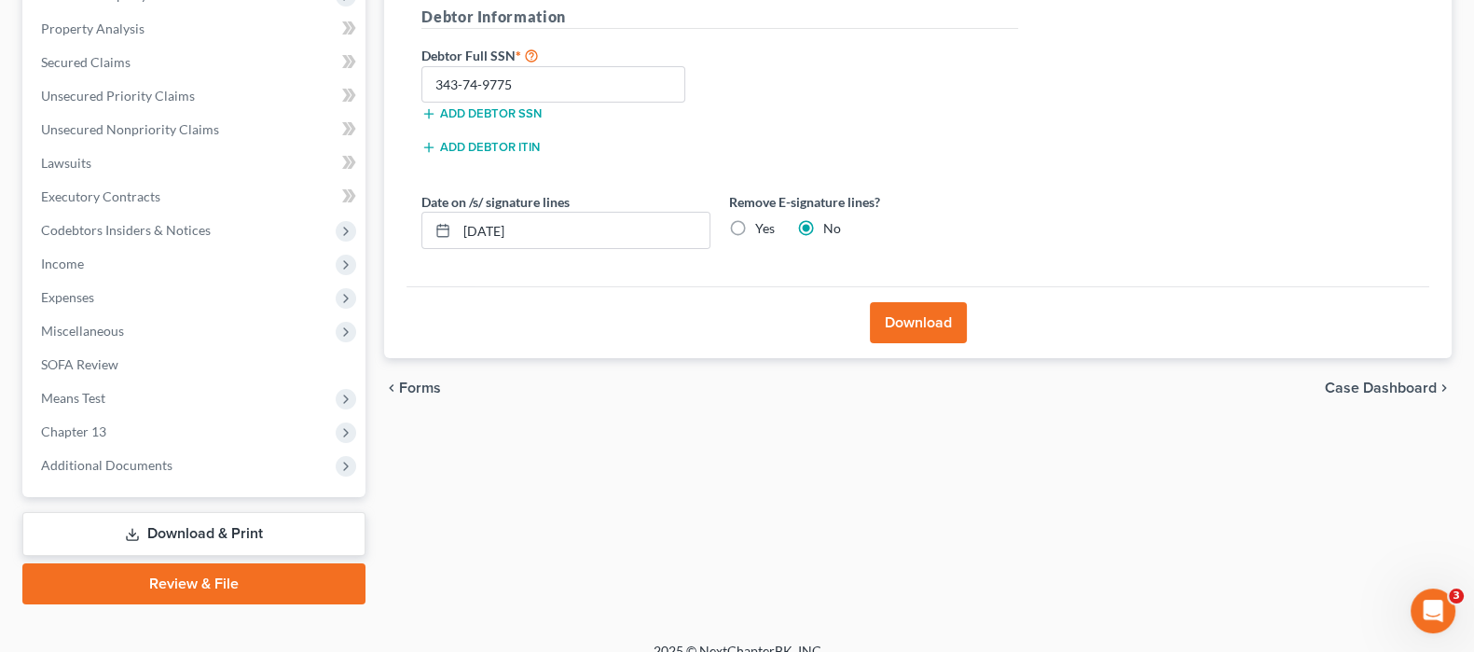
click at [224, 534] on link "Download & Print" at bounding box center [193, 534] width 343 height 44
click at [192, 531] on link "Download & Print" at bounding box center [193, 534] width 343 height 44
click at [906, 317] on button "Download" at bounding box center [918, 322] width 97 height 41
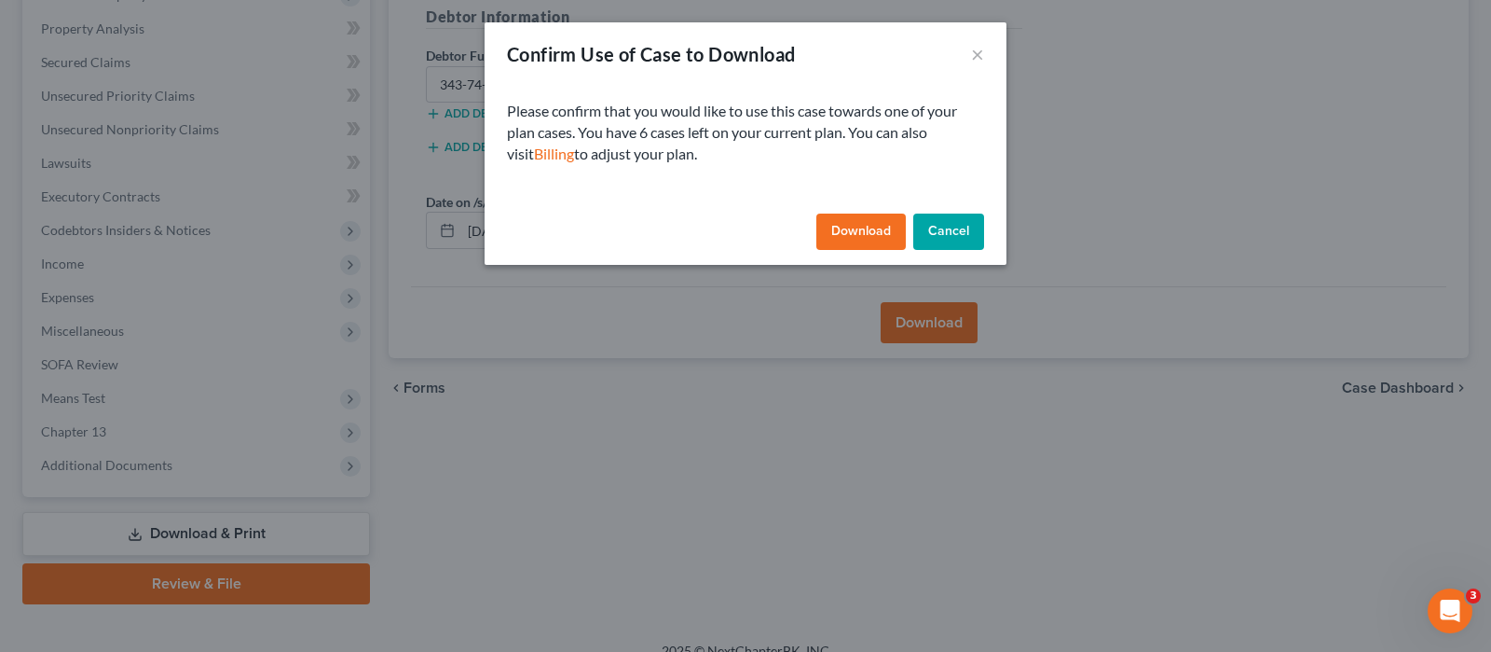
click at [857, 226] on button "Download" at bounding box center [860, 231] width 89 height 37
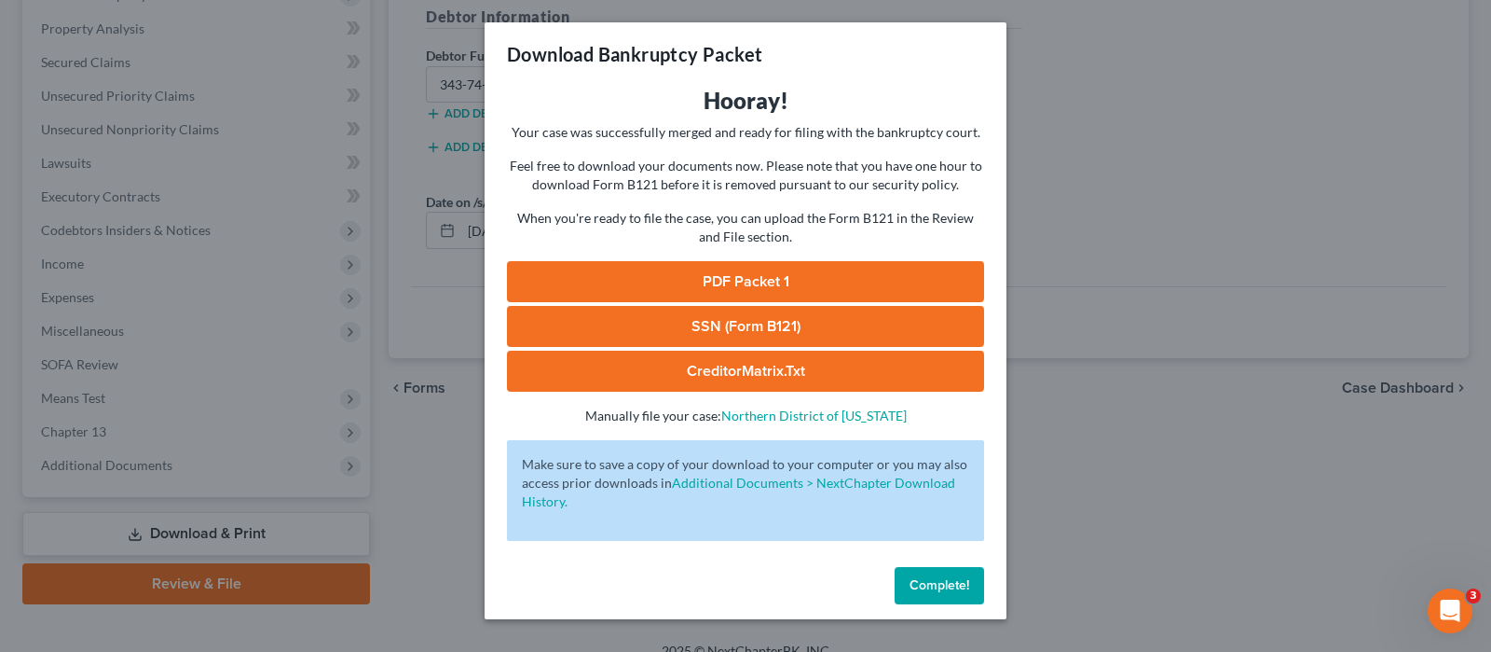
click at [1103, 242] on div "Download Bankruptcy Packet Hooray! Your case was successfully merged and ready …" at bounding box center [745, 326] width 1491 height 652
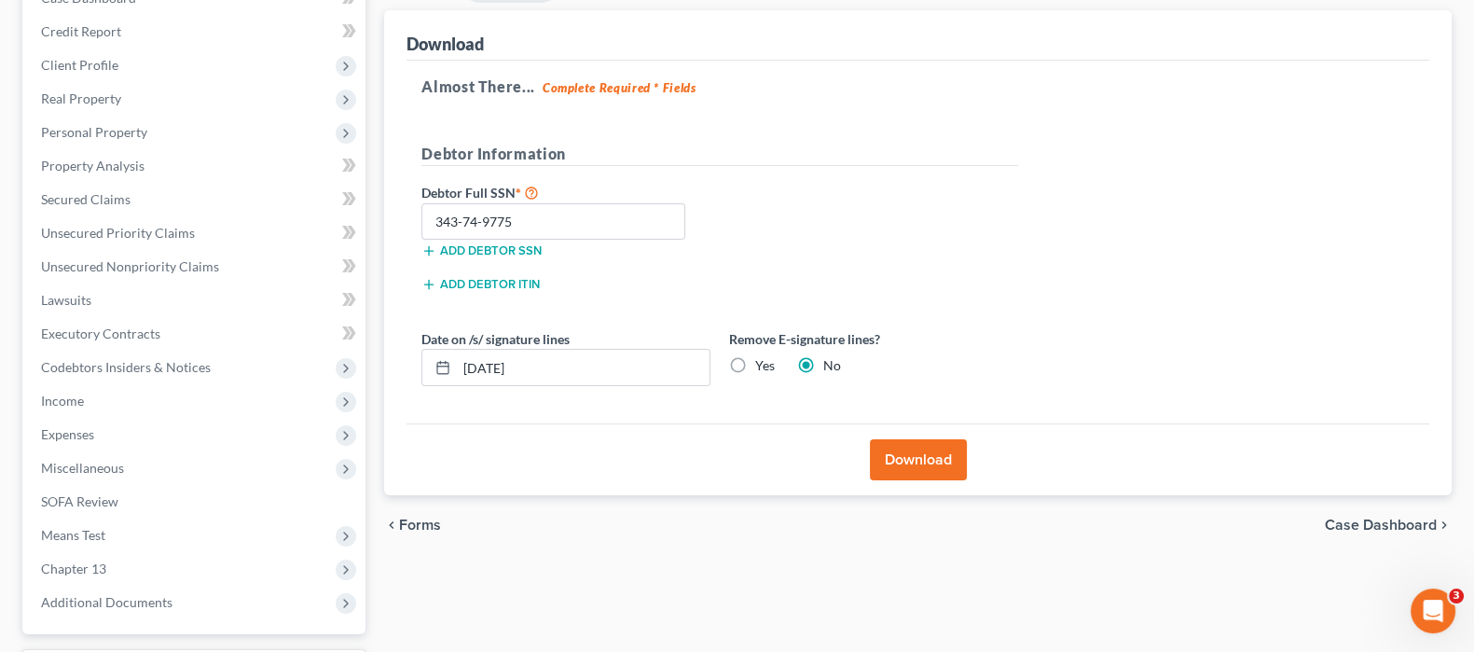
scroll to position [371, 0]
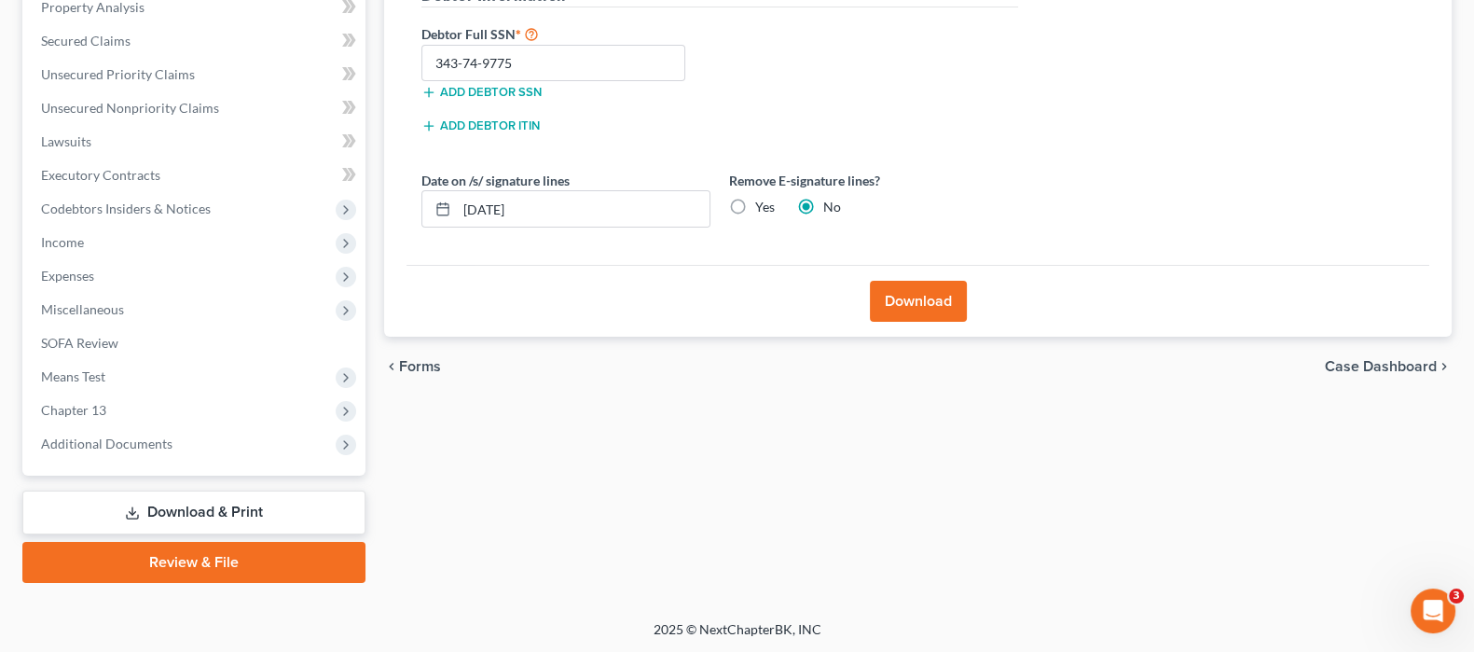
click at [184, 491] on link "Download & Print" at bounding box center [193, 512] width 343 height 44
click at [226, 509] on link "Download & Print" at bounding box center [193, 512] width 343 height 44
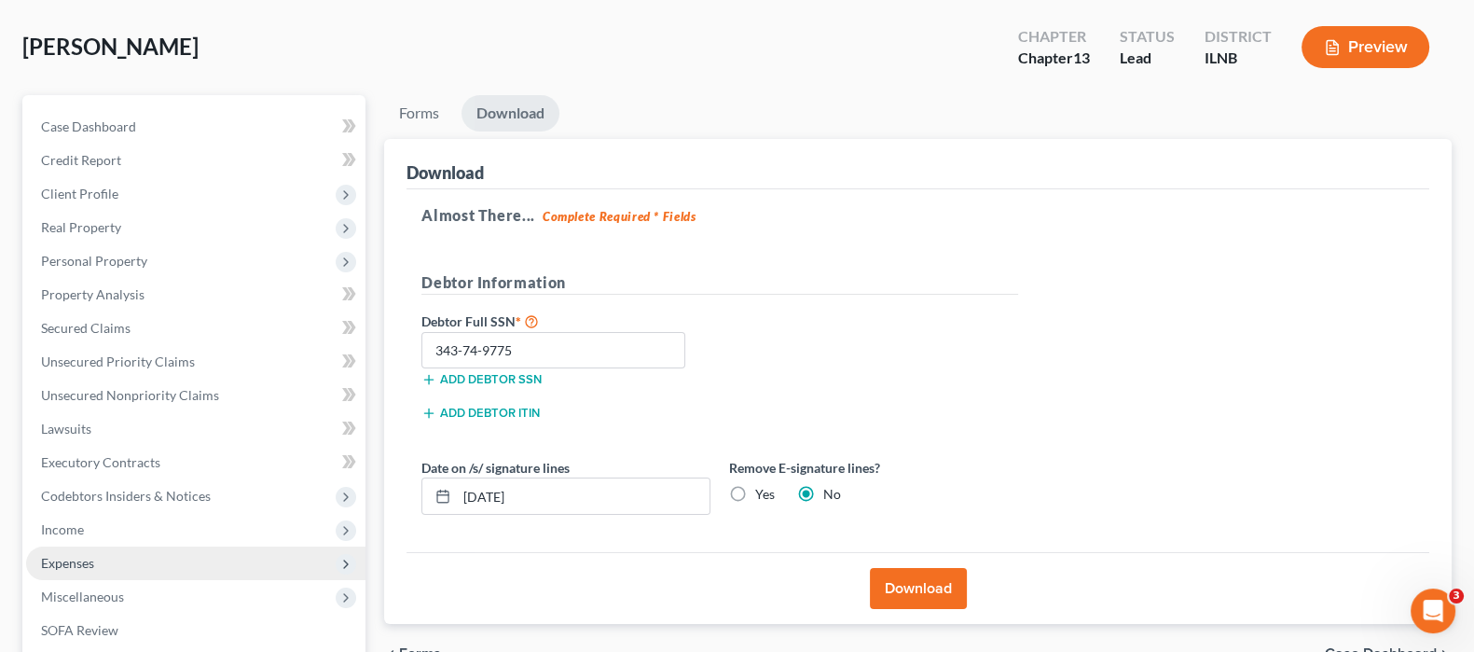
scroll to position [0, 0]
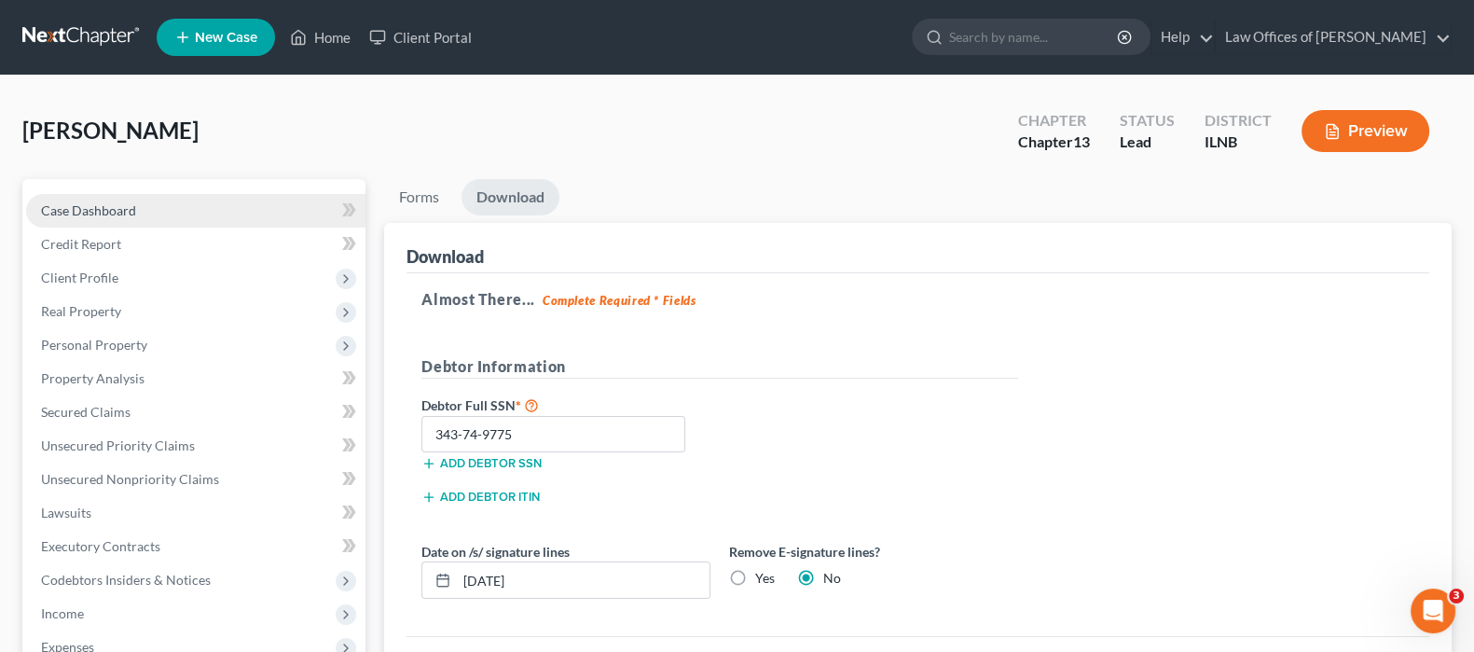
click at [133, 218] on link "Case Dashboard" at bounding box center [195, 211] width 339 height 34
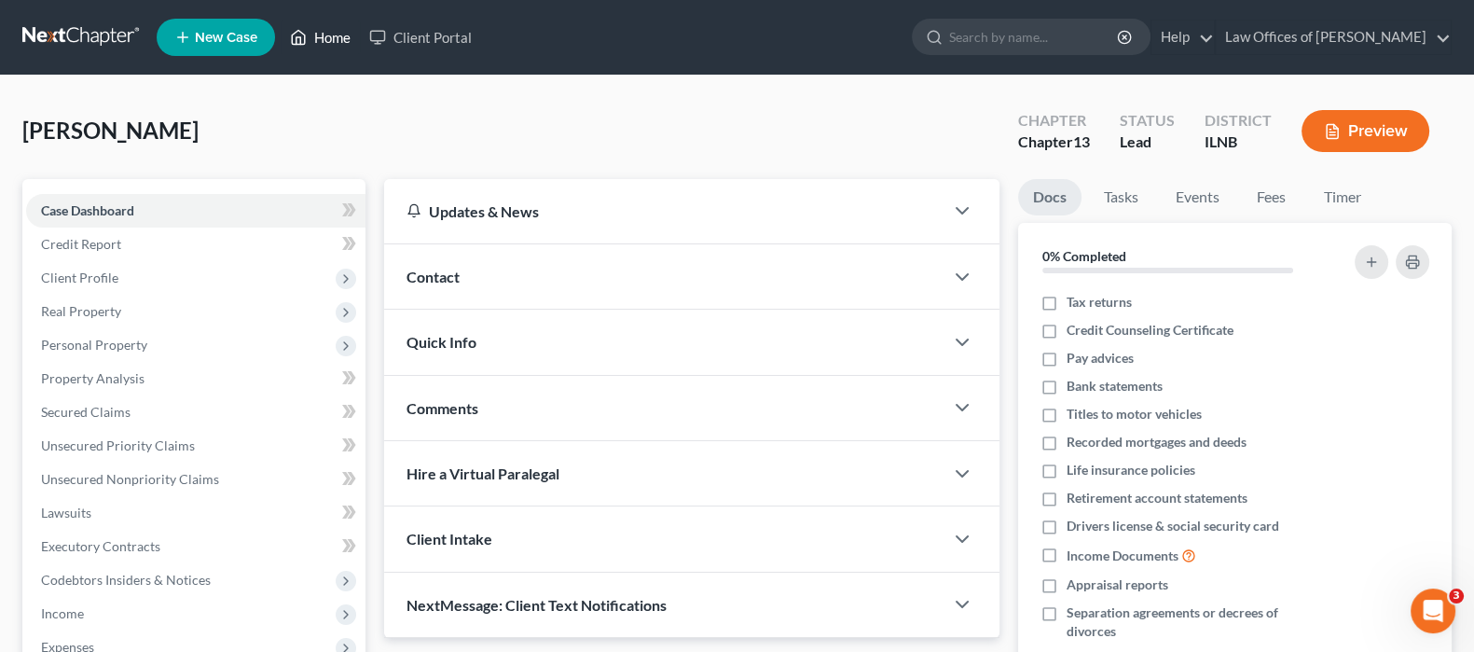
click at [301, 39] on polyline at bounding box center [298, 40] width 5 height 7
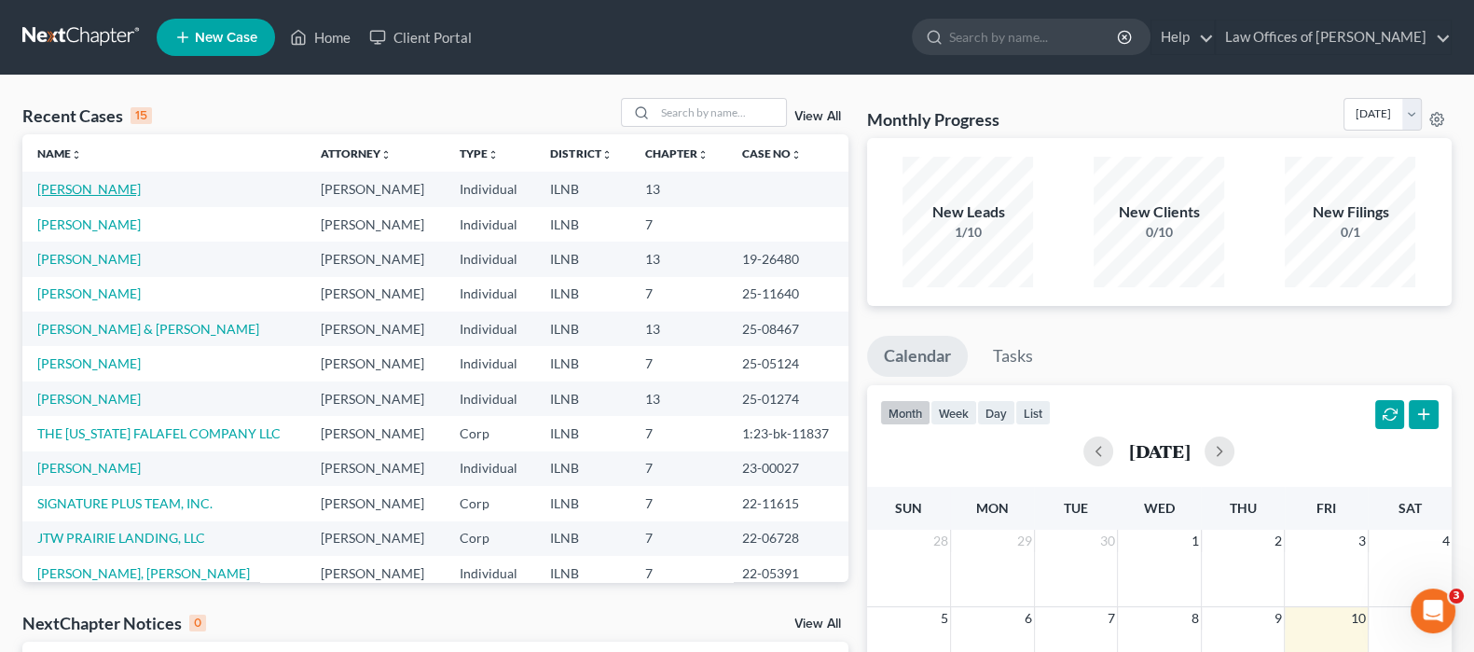
click at [86, 189] on link "[PERSON_NAME]" at bounding box center [88, 189] width 103 height 16
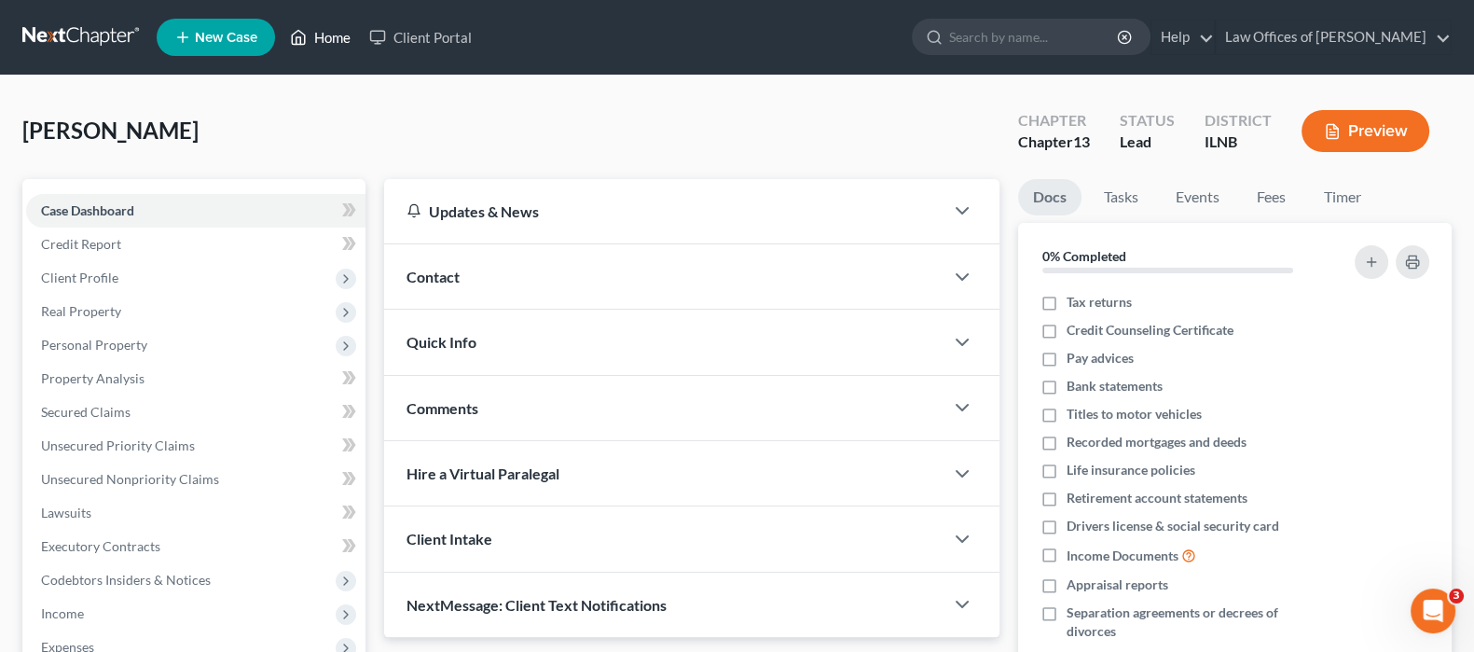
click at [342, 38] on link "Home" at bounding box center [320, 38] width 79 height 34
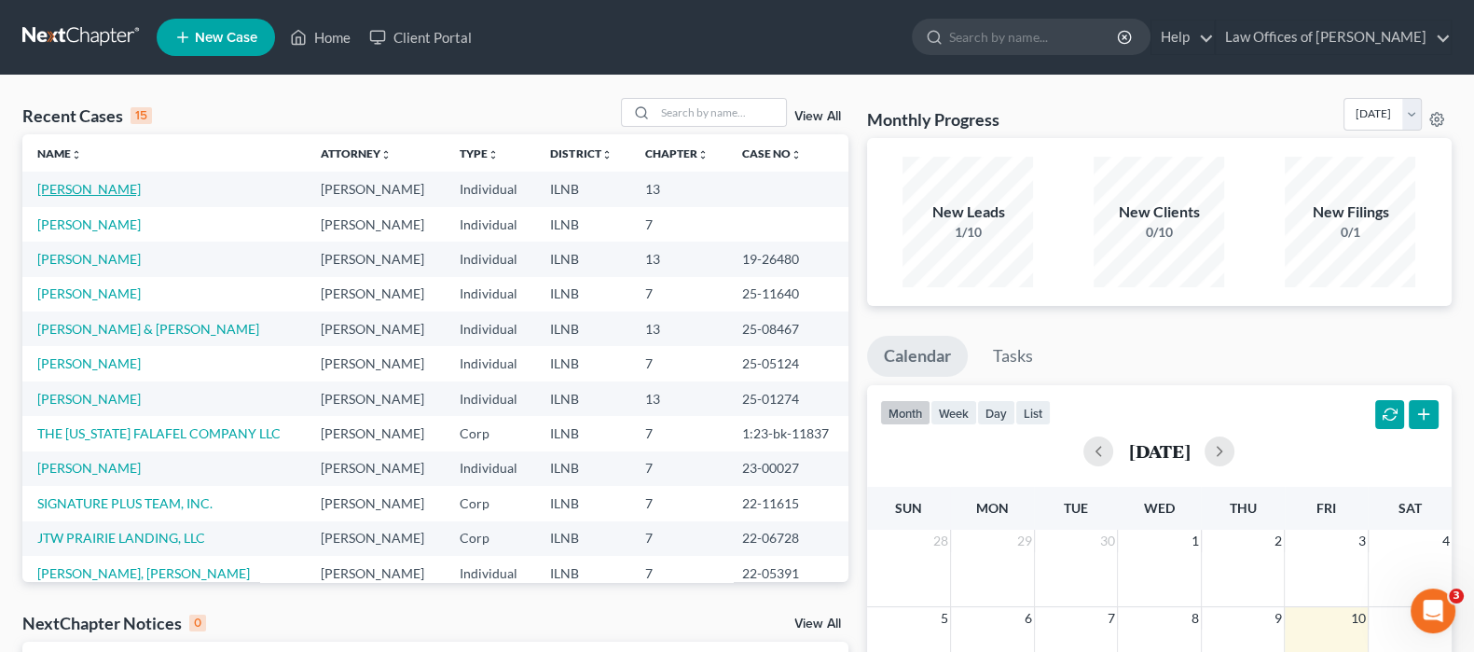
click at [94, 188] on link "[PERSON_NAME]" at bounding box center [88, 189] width 103 height 16
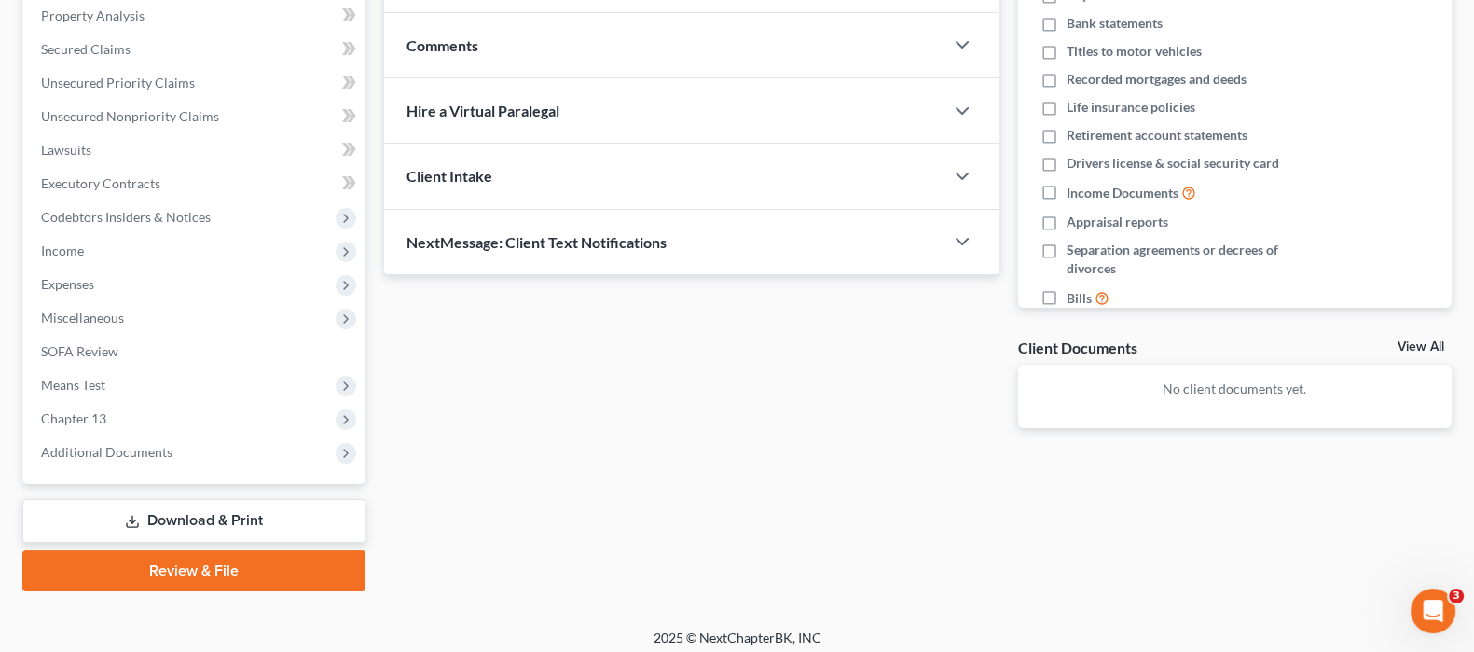
scroll to position [371, 0]
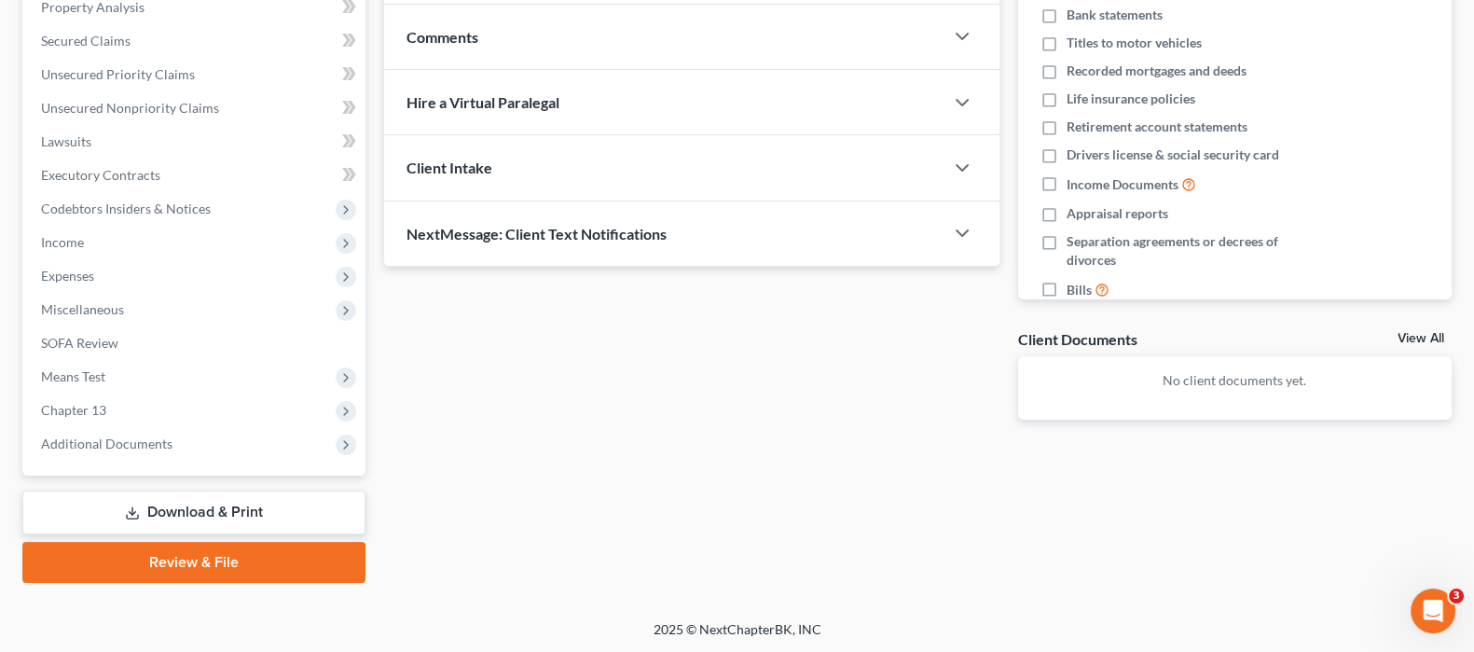
click at [206, 505] on link "Download & Print" at bounding box center [193, 512] width 343 height 44
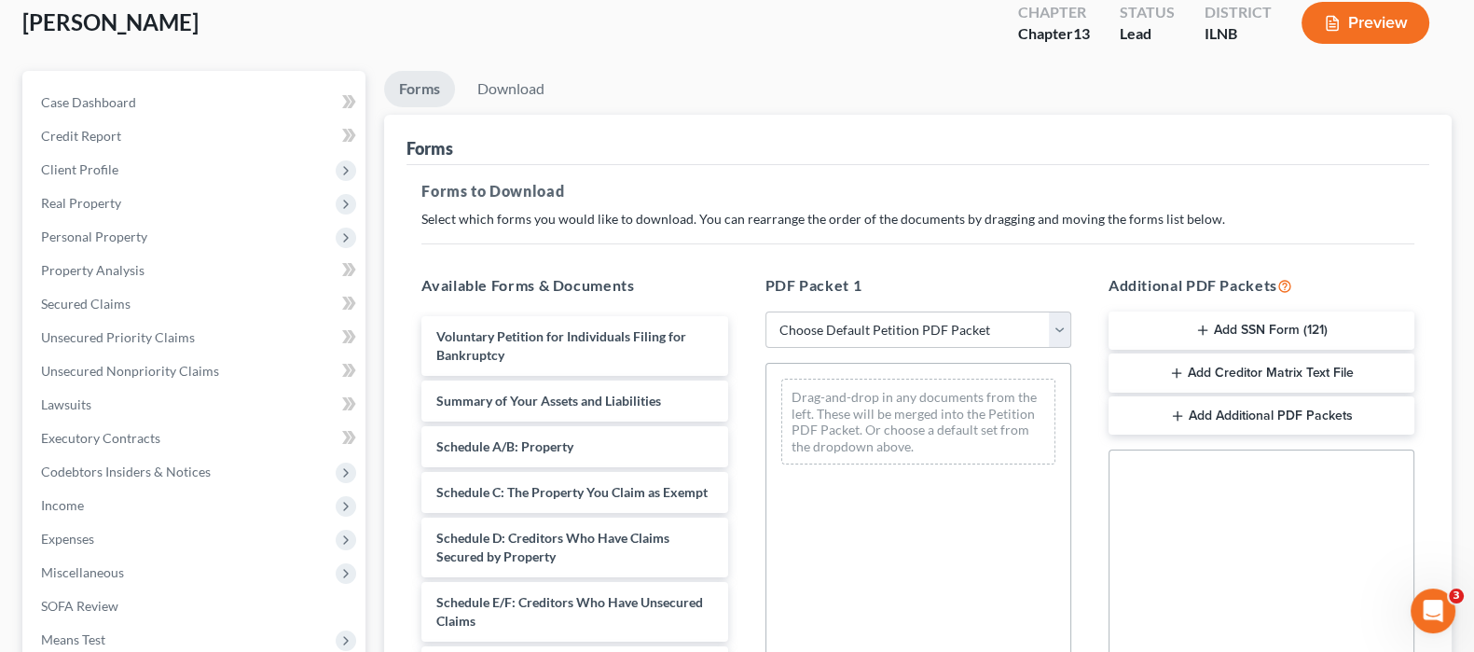
scroll to position [116, 0]
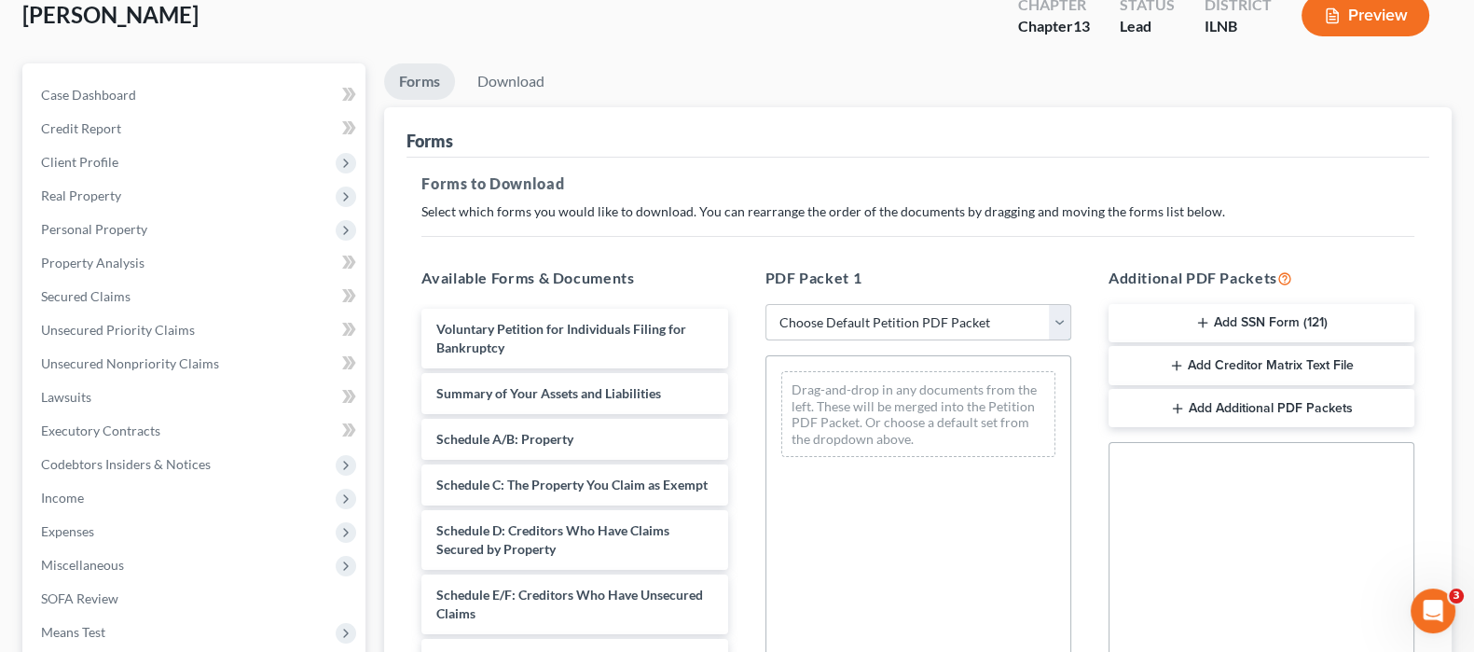
click at [1061, 317] on select "Choose Default Petition PDF Packet Complete Bankruptcy Petition (all forms and …" at bounding box center [918, 322] width 306 height 37
select select "3"
click at [765, 304] on select "Choose Default Petition PDF Packet Complete Bankruptcy Petition (all forms and …" at bounding box center [918, 322] width 306 height 37
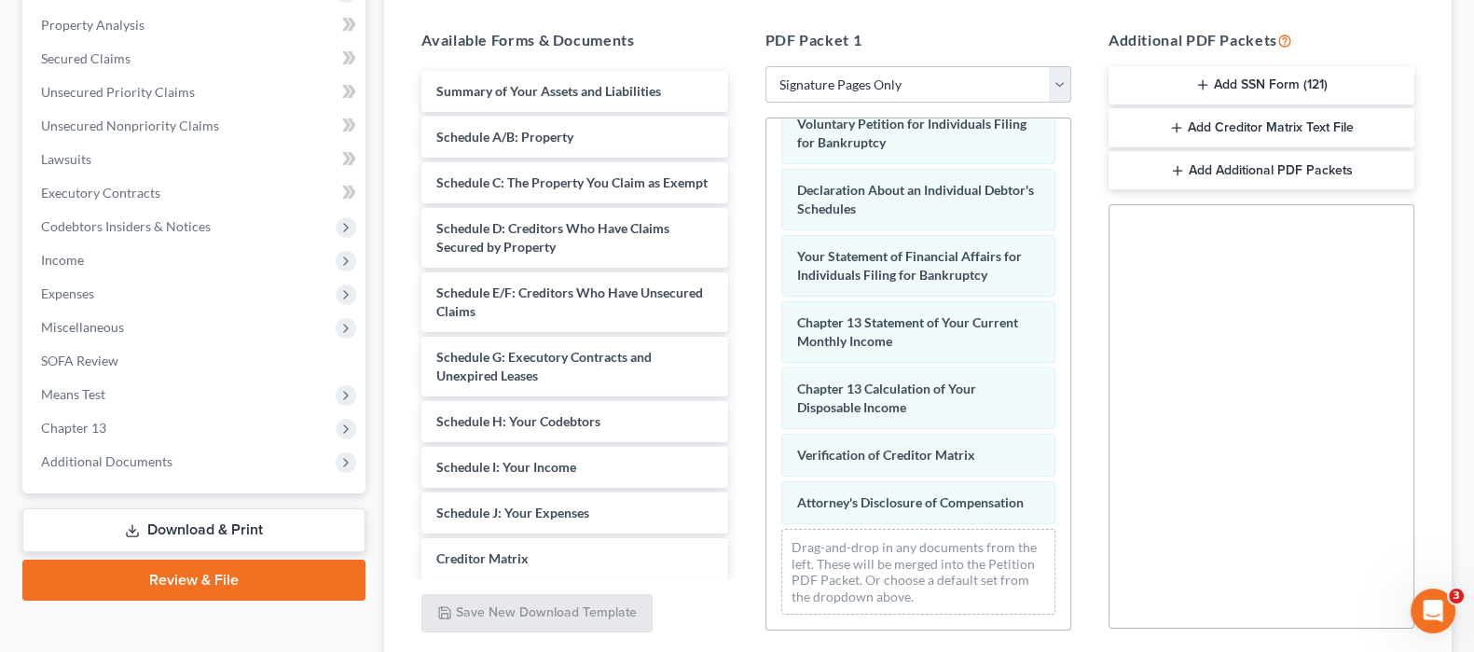
scroll to position [498, 0]
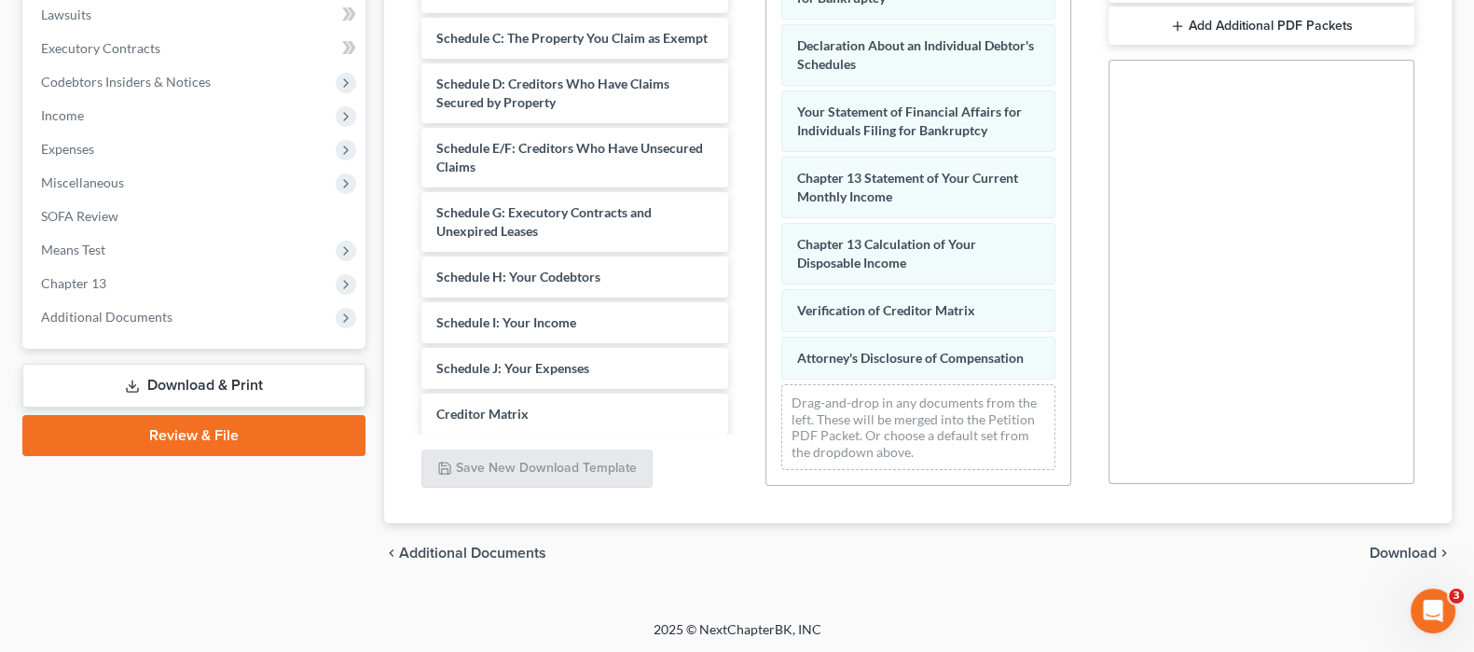
click at [1384, 552] on span "Download" at bounding box center [1402, 552] width 67 height 15
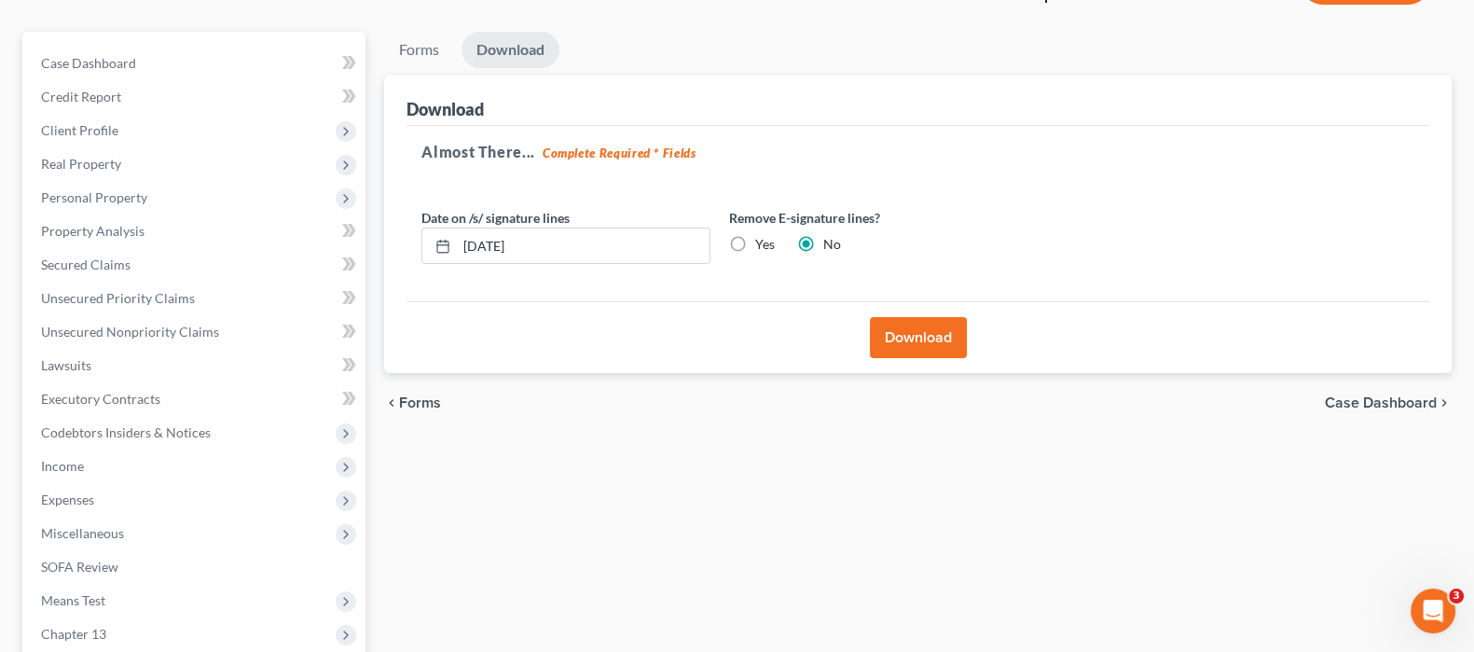
scroll to position [138, 0]
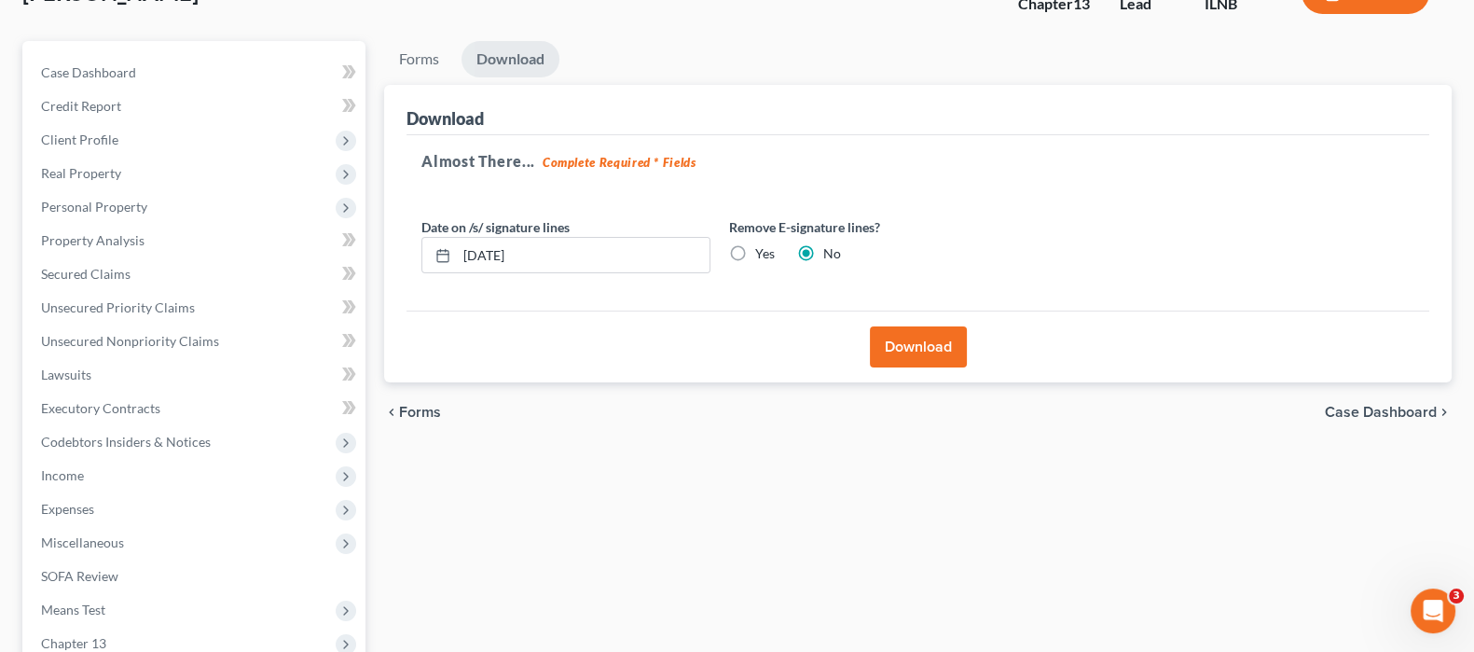
click at [755, 252] on label "Yes" at bounding box center [765, 253] width 20 height 19
click at [762, 252] on input "Yes" at bounding box center [768, 250] width 12 height 12
radio input "true"
radio input "false"
click at [924, 347] on button "Download" at bounding box center [918, 346] width 97 height 41
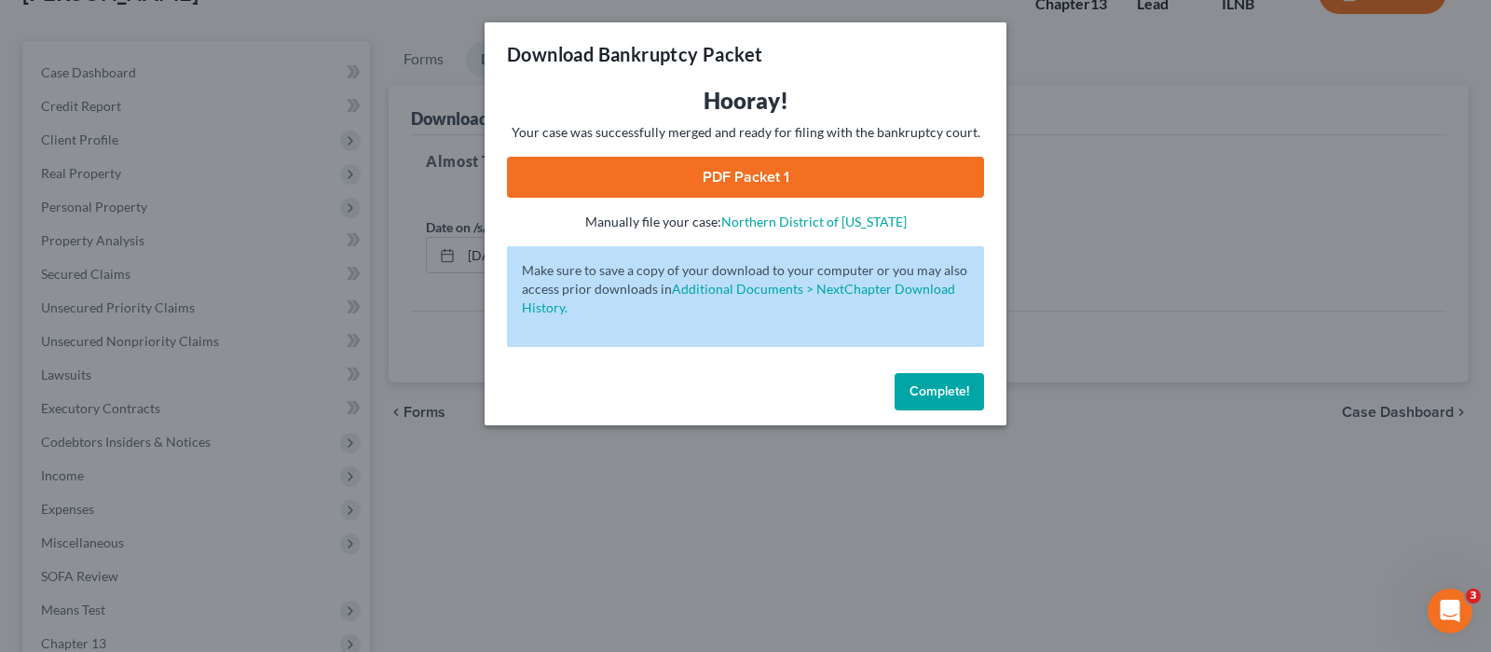
click at [958, 383] on span "Complete!" at bounding box center [940, 391] width 60 height 16
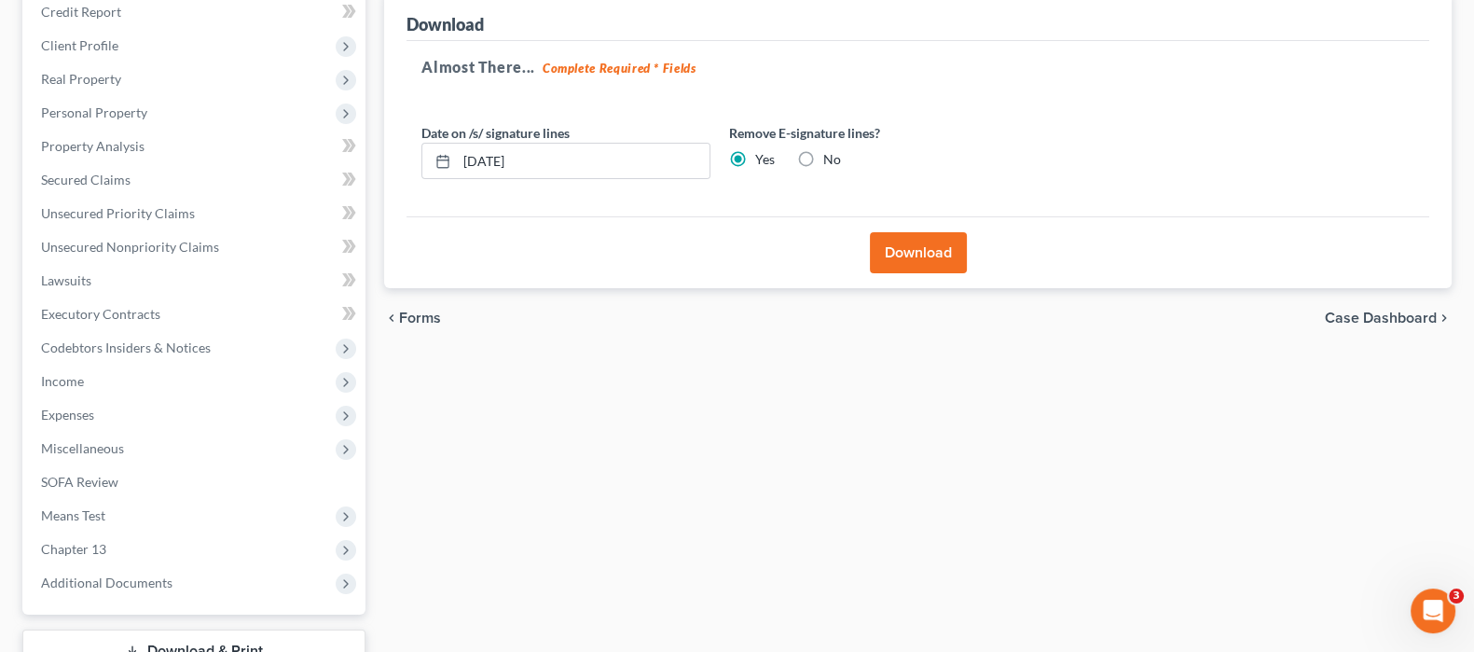
scroll to position [0, 0]
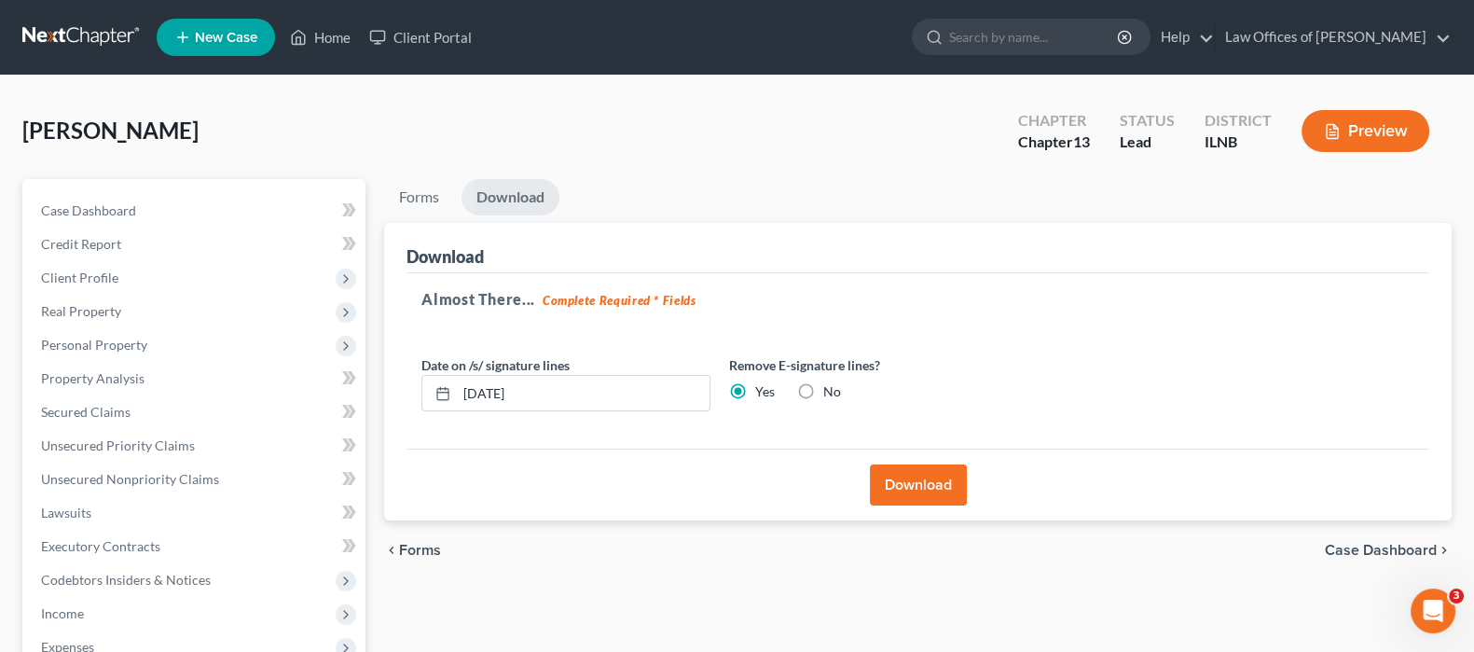
click at [924, 479] on button "Download" at bounding box center [918, 484] width 97 height 41
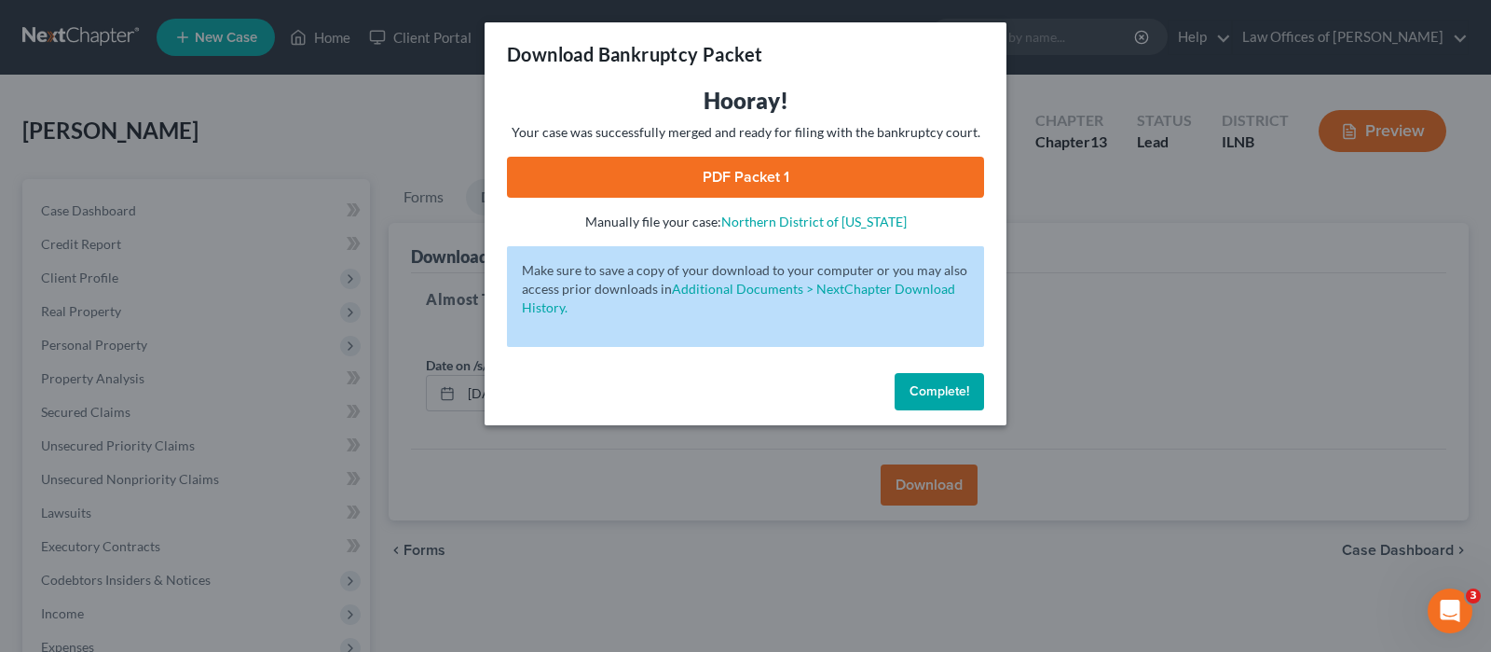
click at [690, 176] on link "PDF Packet 1" at bounding box center [745, 177] width 477 height 41
click at [943, 398] on span "Complete!" at bounding box center [940, 391] width 60 height 16
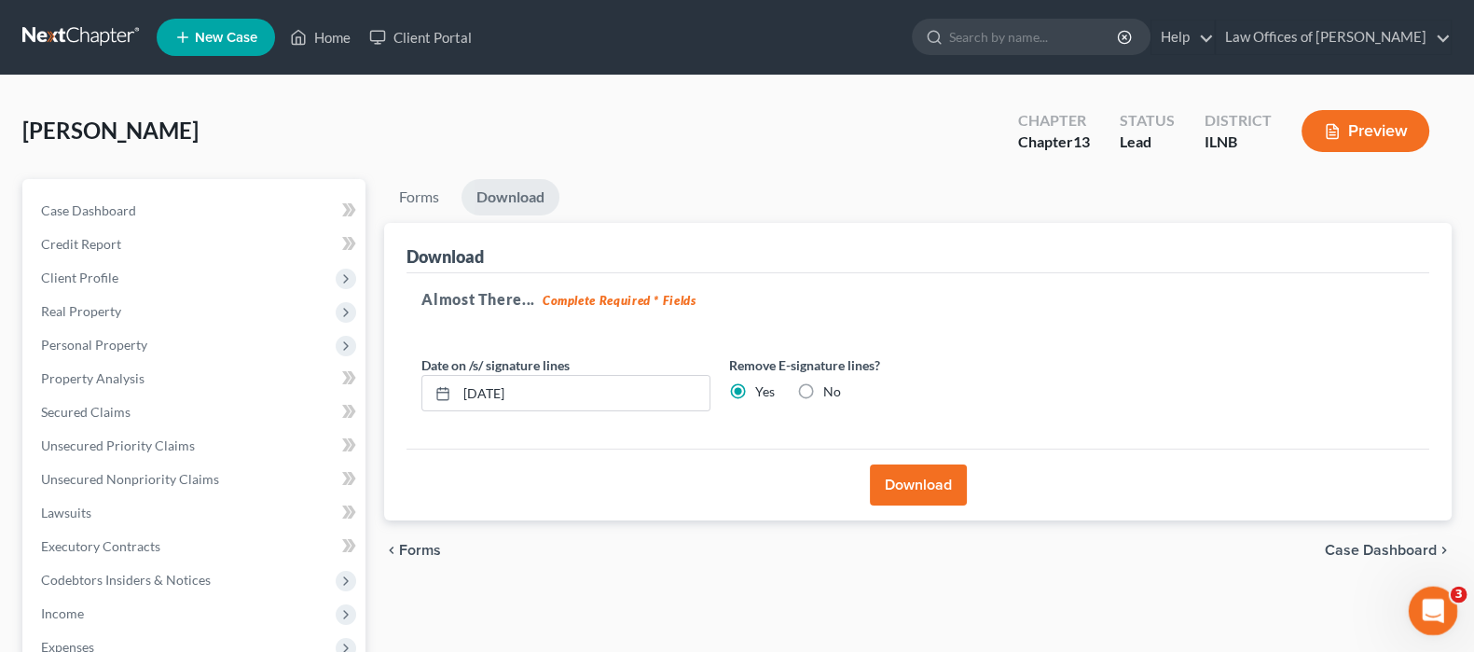
click at [1413, 609] on div "Open Intercom Messenger" at bounding box center [1430, 608] width 62 height 62
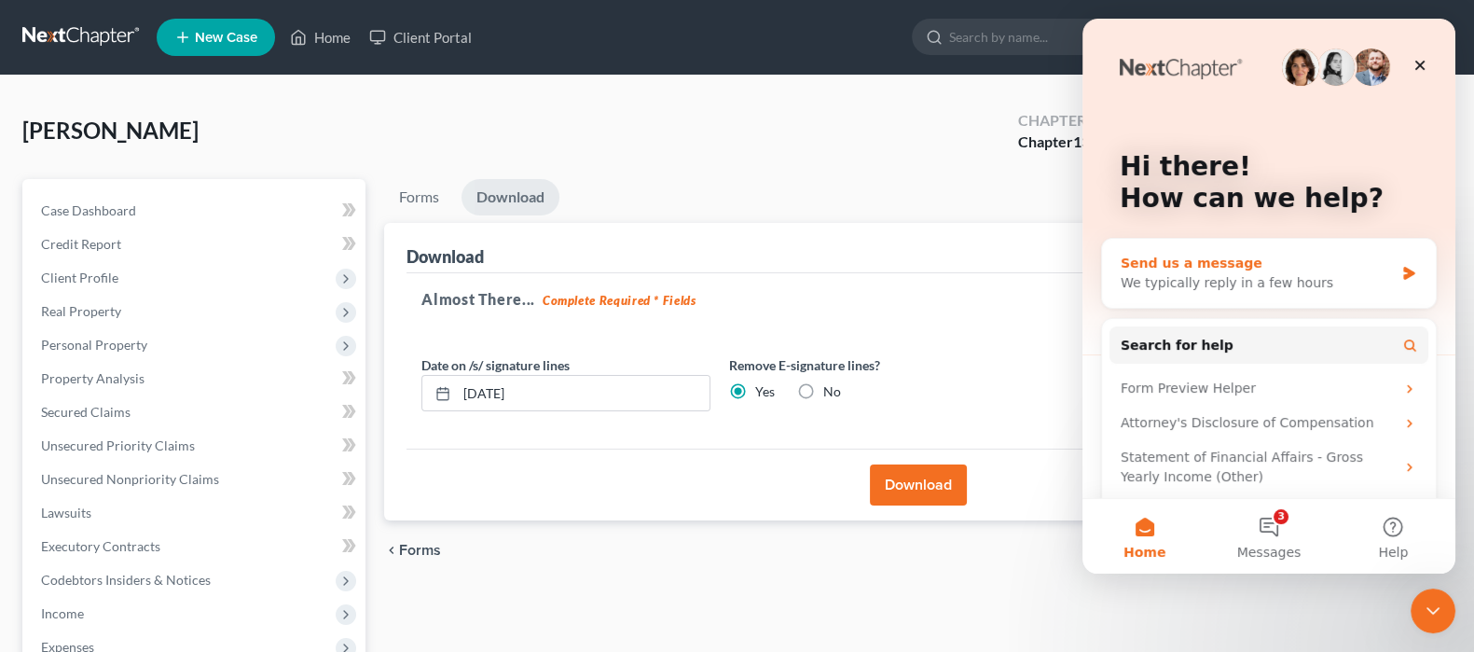
click at [1244, 281] on div "We typically reply in a few hours" at bounding box center [1256, 283] width 273 height 20
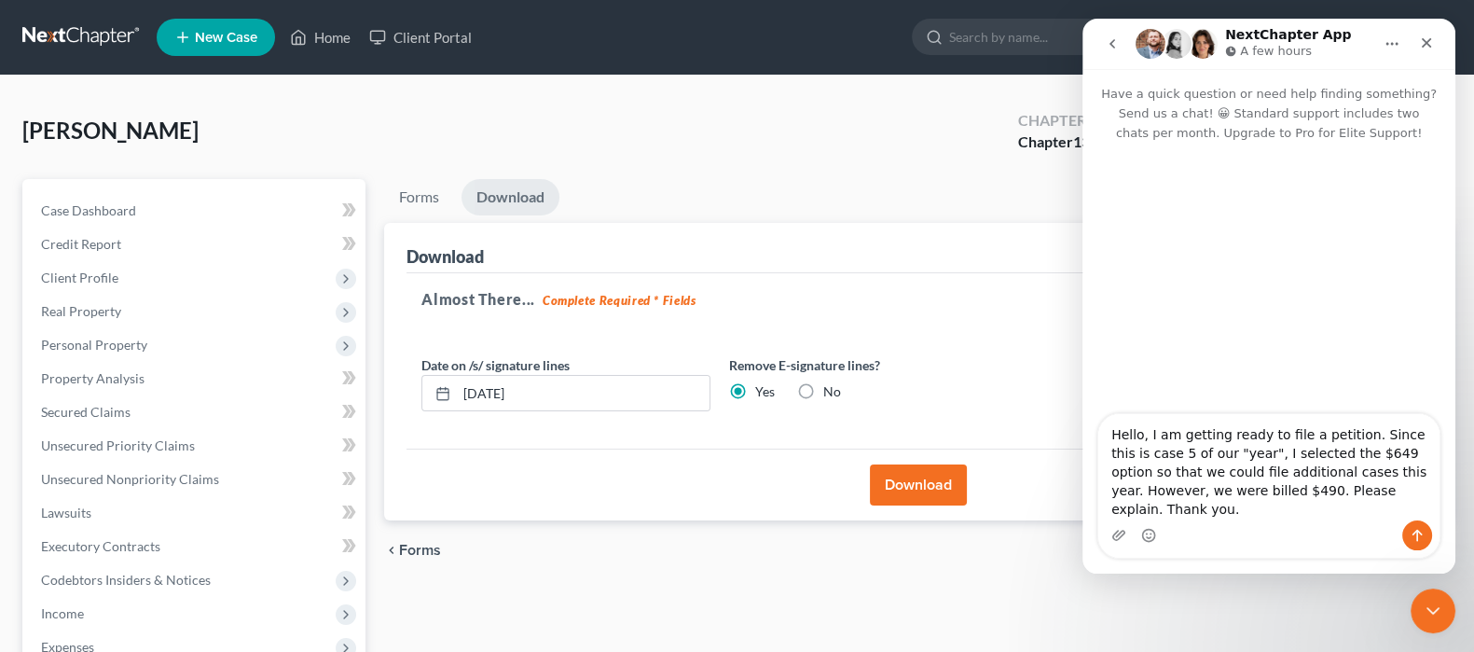
click at [1153, 513] on textarea "Hello, I am getting ready to file a petition. Since this is case 5 of our "year…" at bounding box center [1268, 467] width 341 height 106
type textarea "Hello, I am getting ready to file a petition. Since this is case 5 of our "year…"
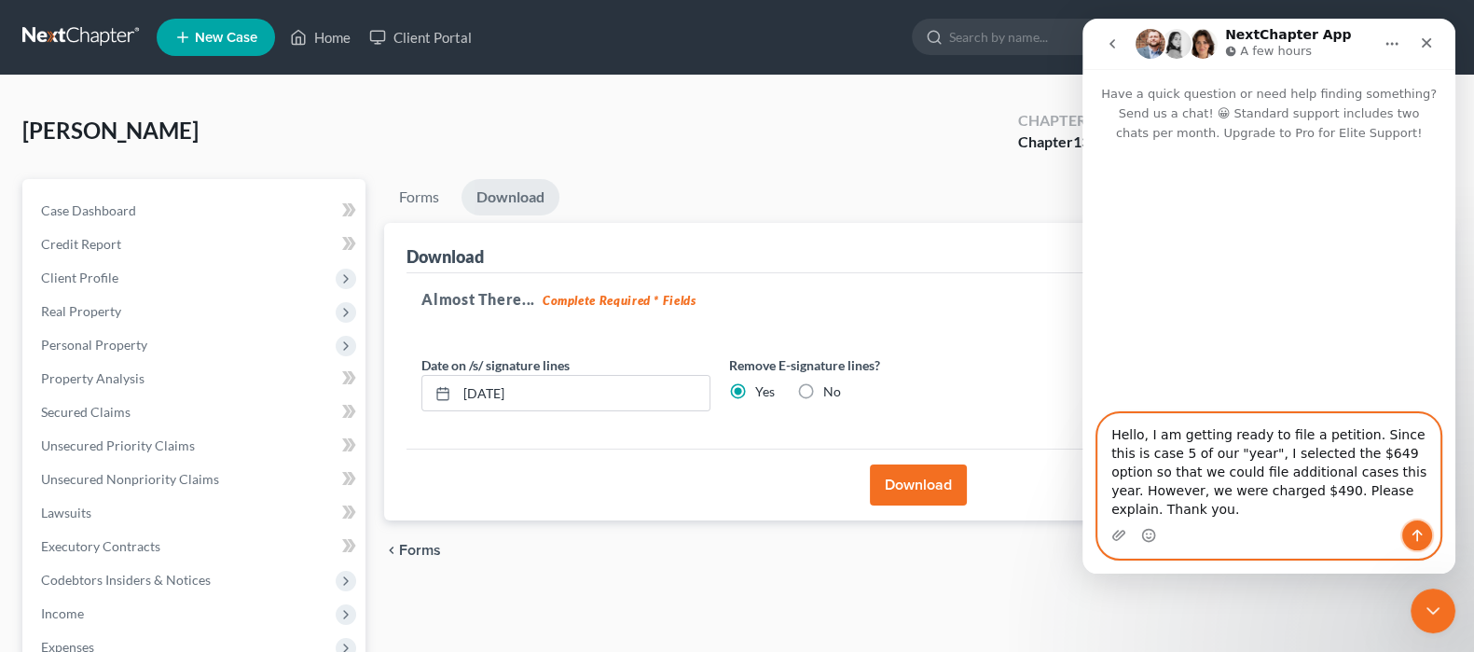
click at [1421, 537] on icon "Send a message…" at bounding box center [1416, 535] width 15 height 15
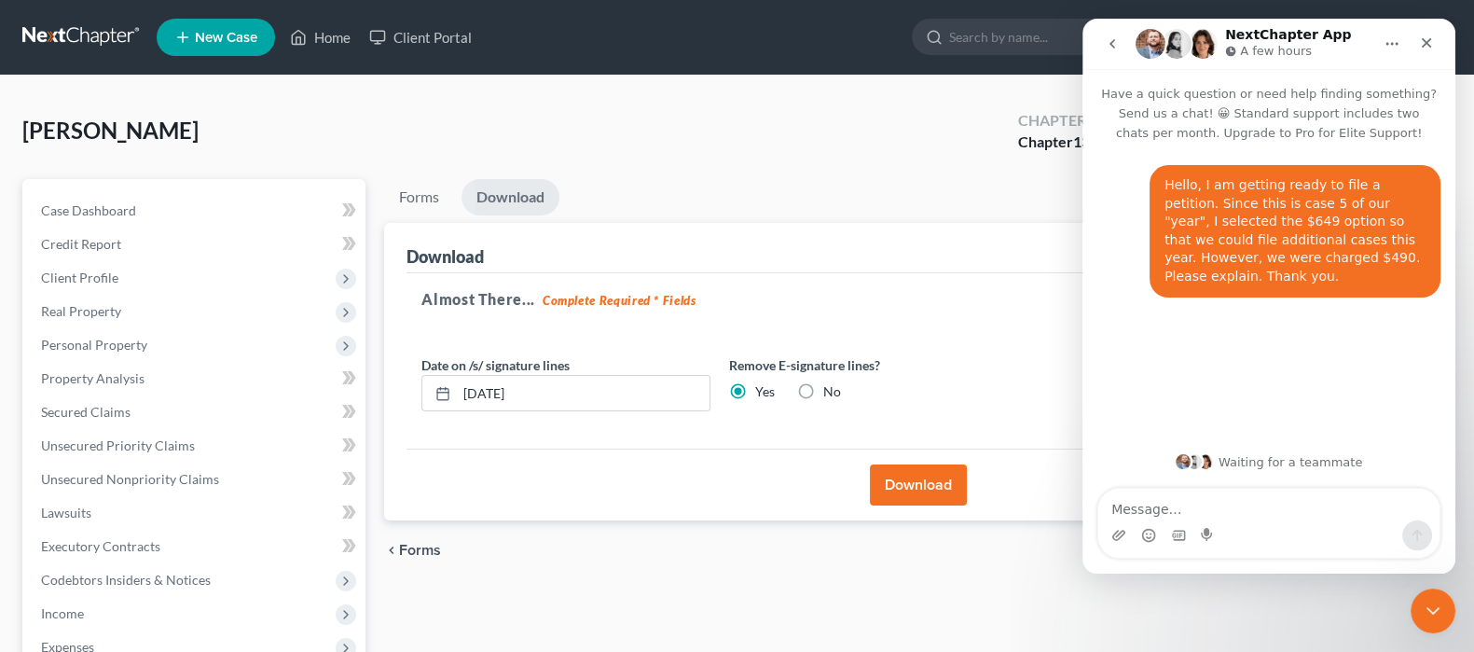
click at [946, 208] on ul "Forms Download" at bounding box center [917, 201] width 1067 height 44
click at [1419, 38] on icon "Close" at bounding box center [1426, 42] width 15 height 15
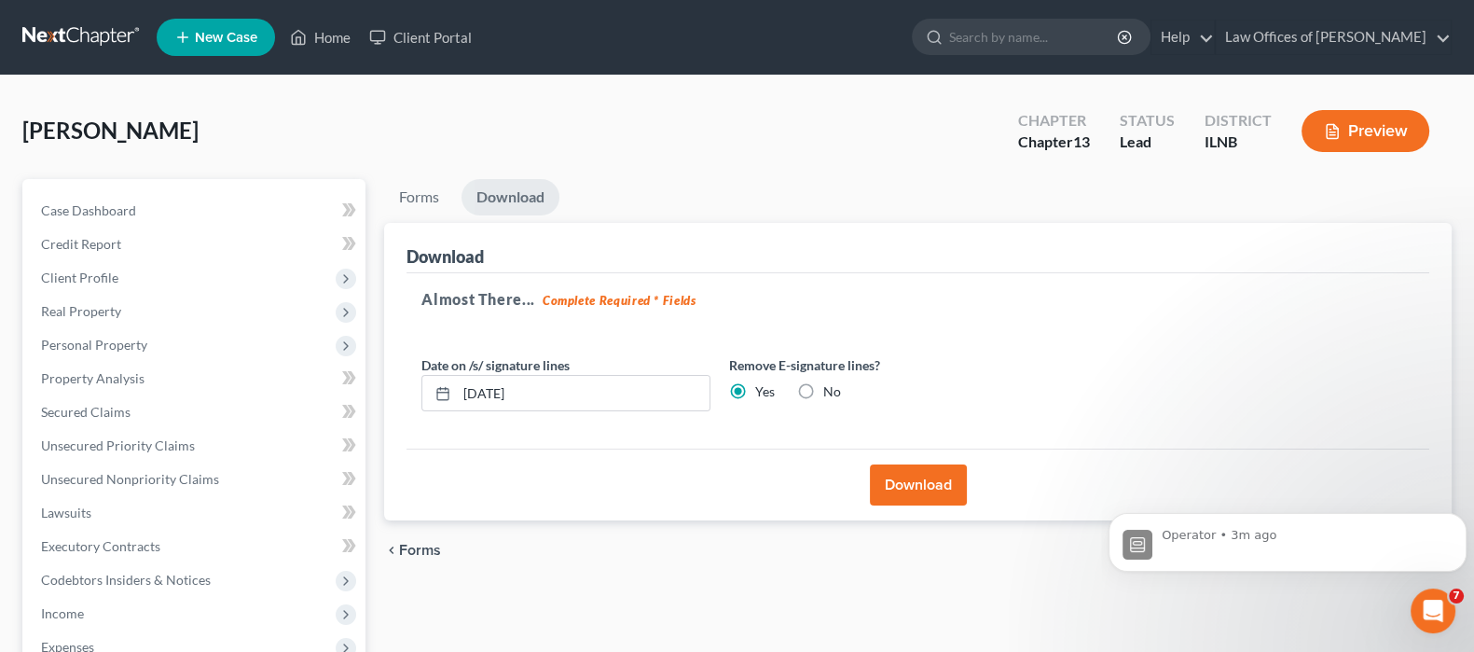
scroll to position [222, 0]
